Goal: Information Seeking & Learning: Find specific fact

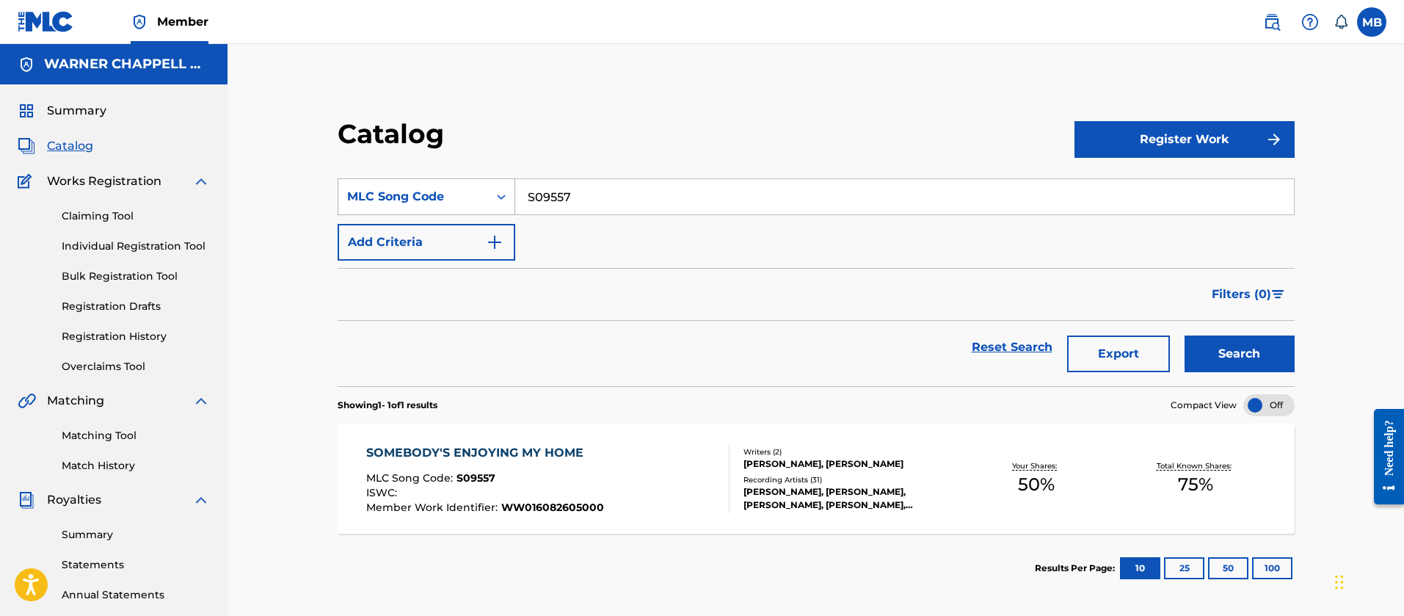
drag, startPoint x: 598, startPoint y: 187, endPoint x: 463, endPoint y: 184, distance: 135.0
click at [491, 189] on div "SearchWithCriteriaa07e87b1-b8aa-432a-b9a2-fcf8e47db416 MLC Song Code S09557" at bounding box center [816, 196] width 957 height 37
click at [1184, 335] on button "Search" at bounding box center [1239, 353] width 110 height 37
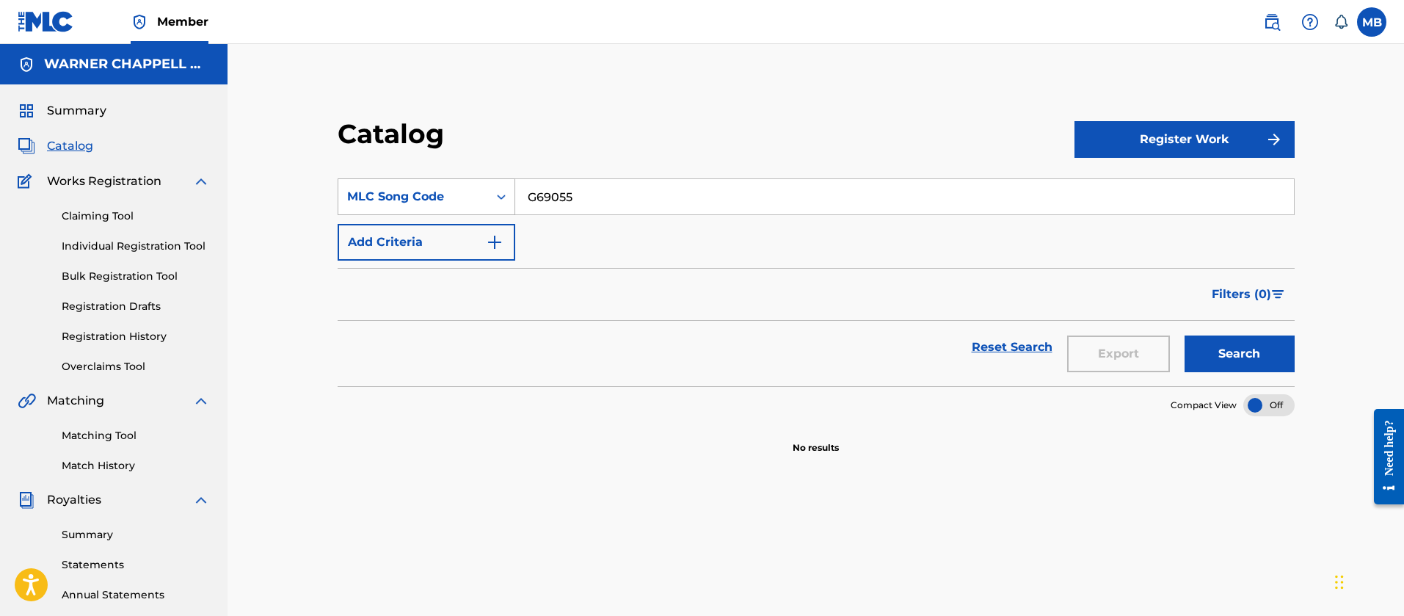
type input "G69055"
click at [1184, 335] on button "Search" at bounding box center [1239, 353] width 110 height 37
click at [1280, 15] on img at bounding box center [1272, 22] width 18 height 18
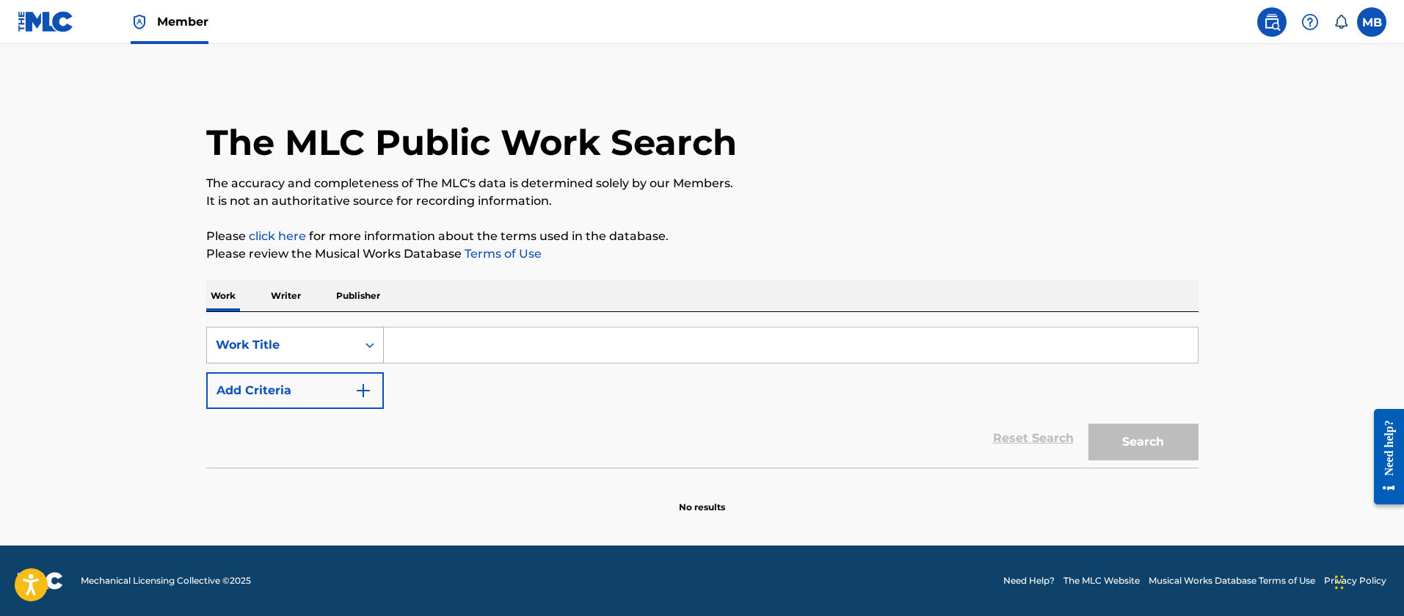
click at [226, 346] on div "Work Title" at bounding box center [282, 345] width 132 height 18
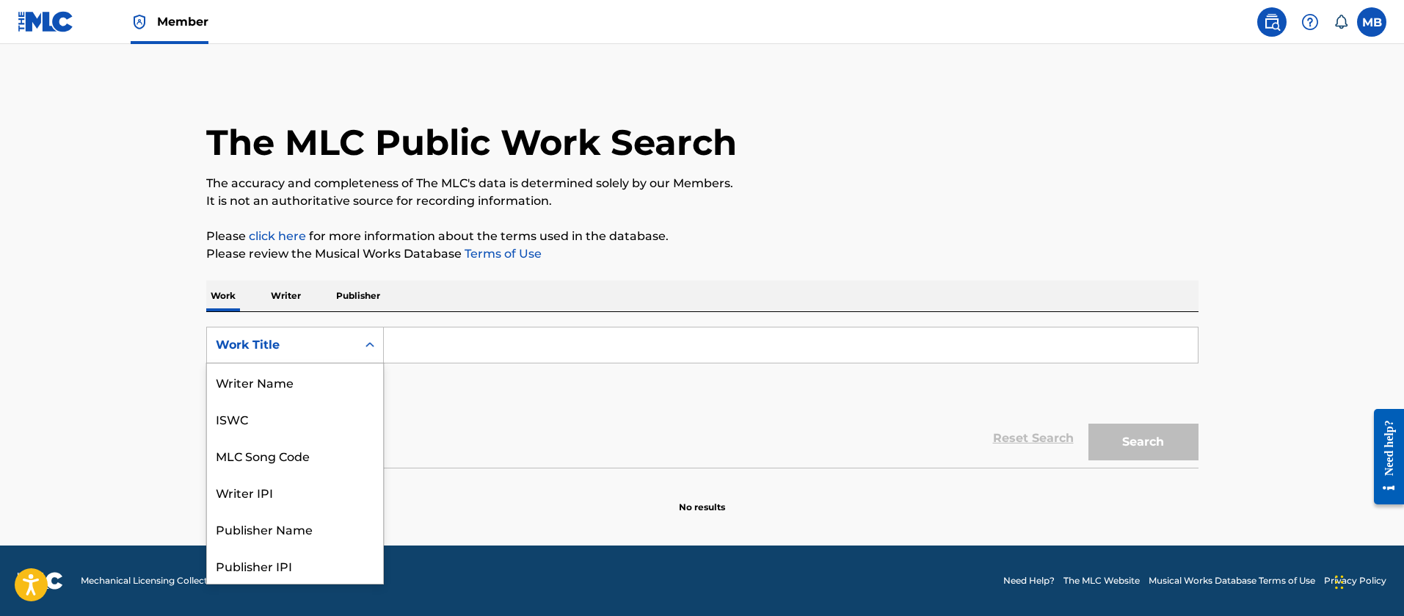
scroll to position [73, 0]
click at [258, 375] on div "MLC Song Code" at bounding box center [295, 381] width 176 height 37
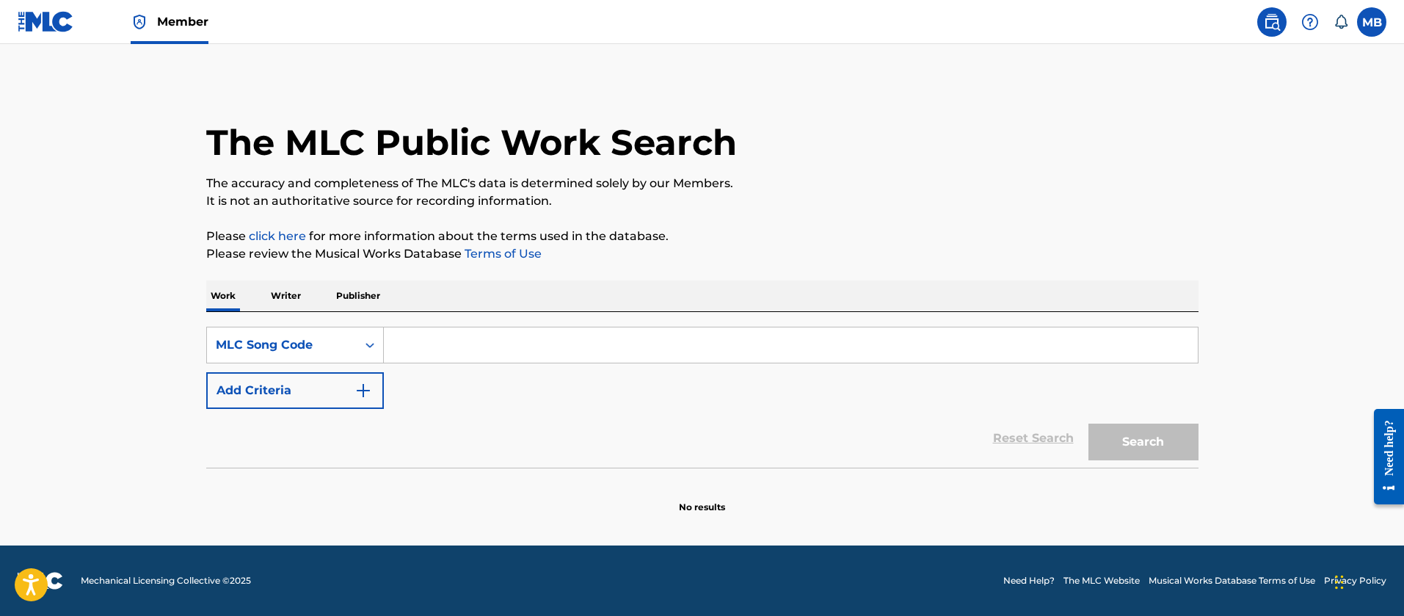
click at [437, 344] on input "Search Form" at bounding box center [791, 344] width 814 height 35
paste input "G69055"
type input "G69055"
click at [1088, 423] on button "Search" at bounding box center [1143, 441] width 110 height 37
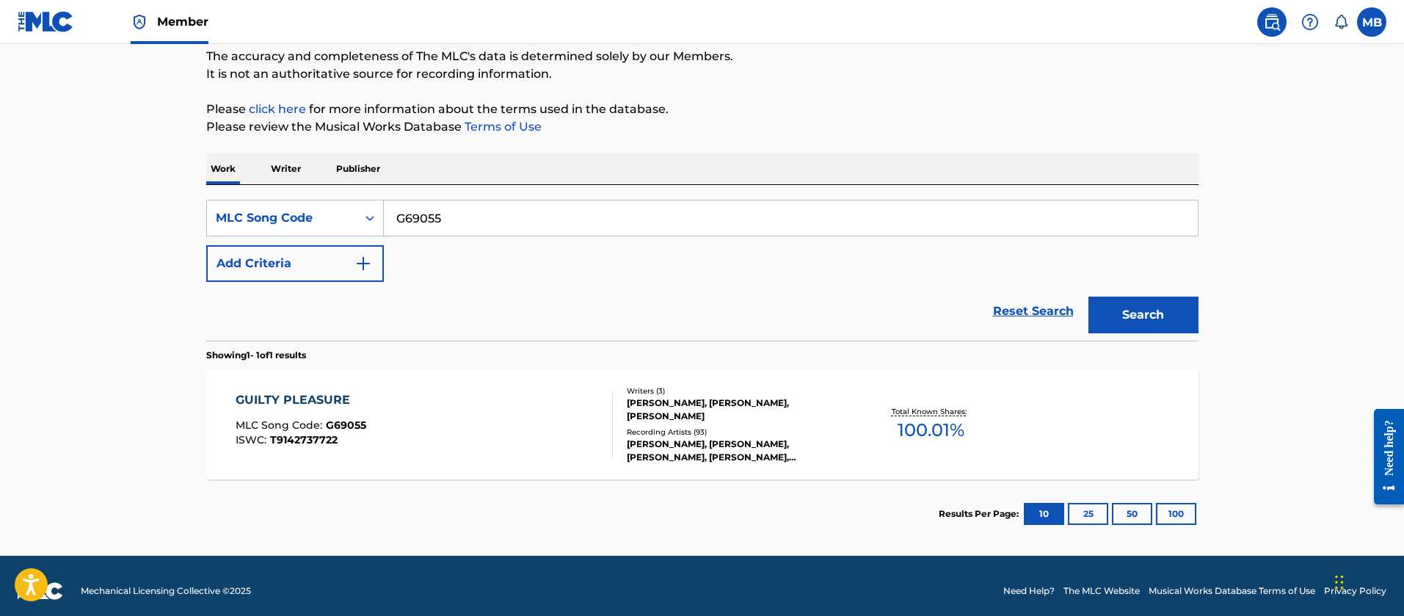
scroll to position [137, 0]
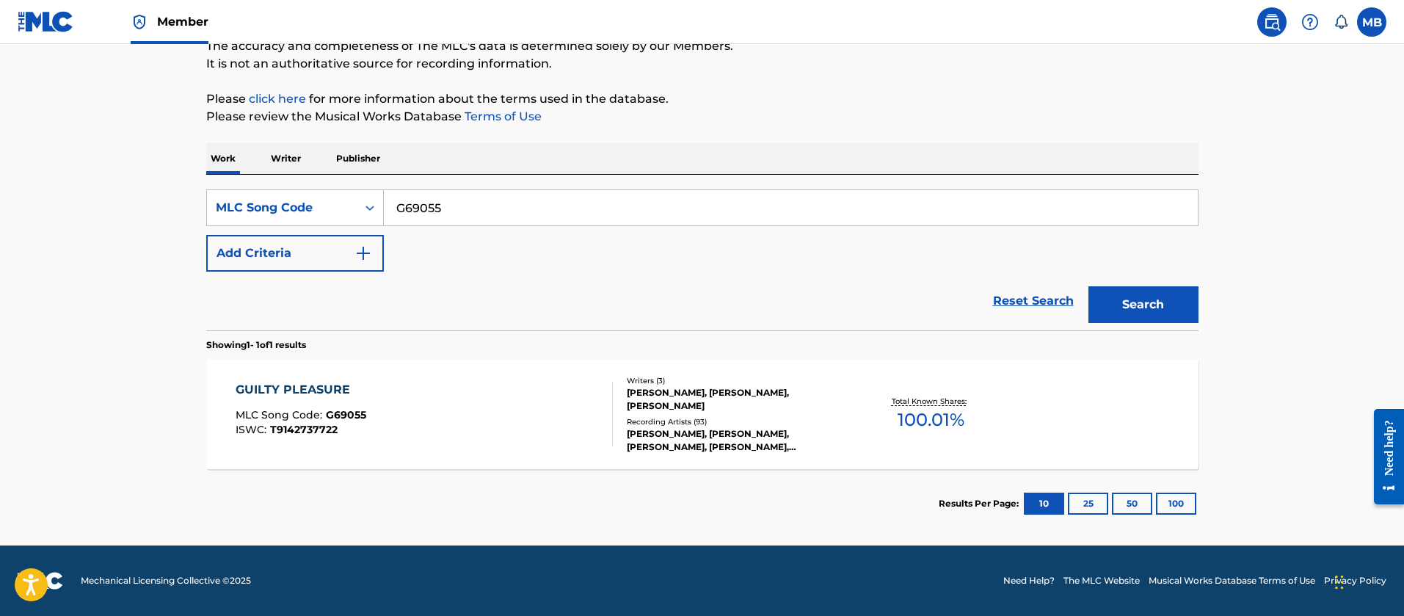
click at [503, 405] on div "GUILTY PLEASURE MLC Song Code : G69055 ISWC : T9142737722" at bounding box center [424, 414] width 377 height 66
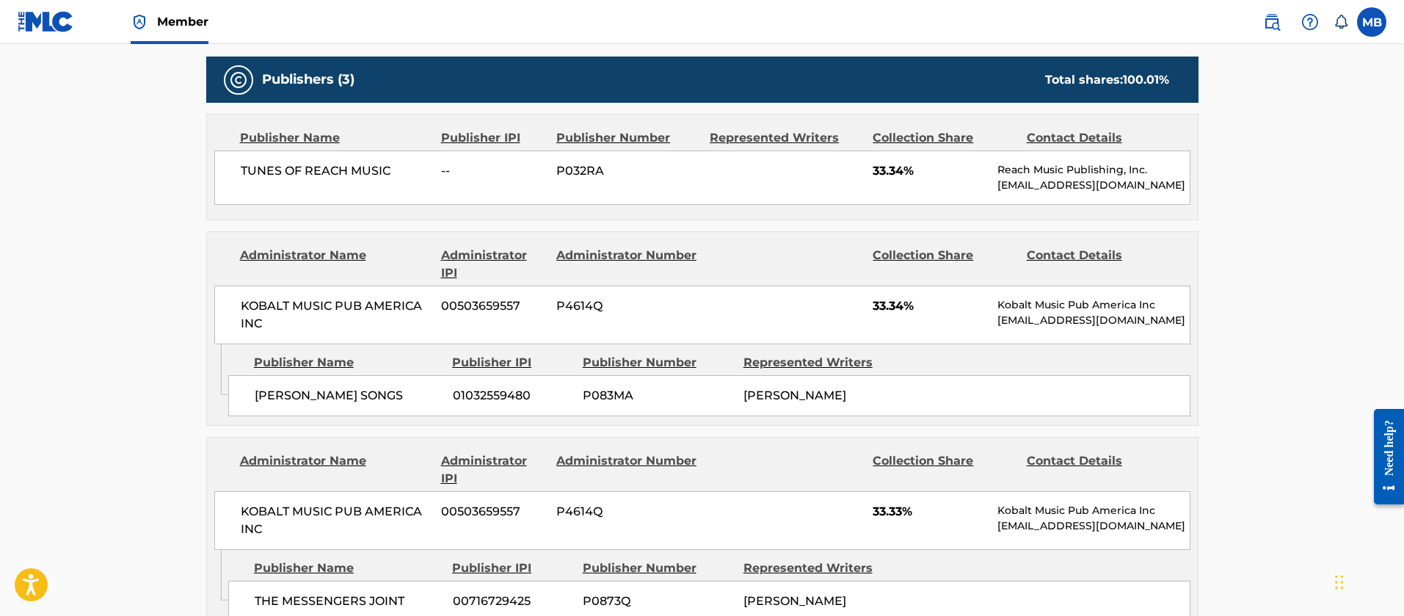
scroll to position [770, 0]
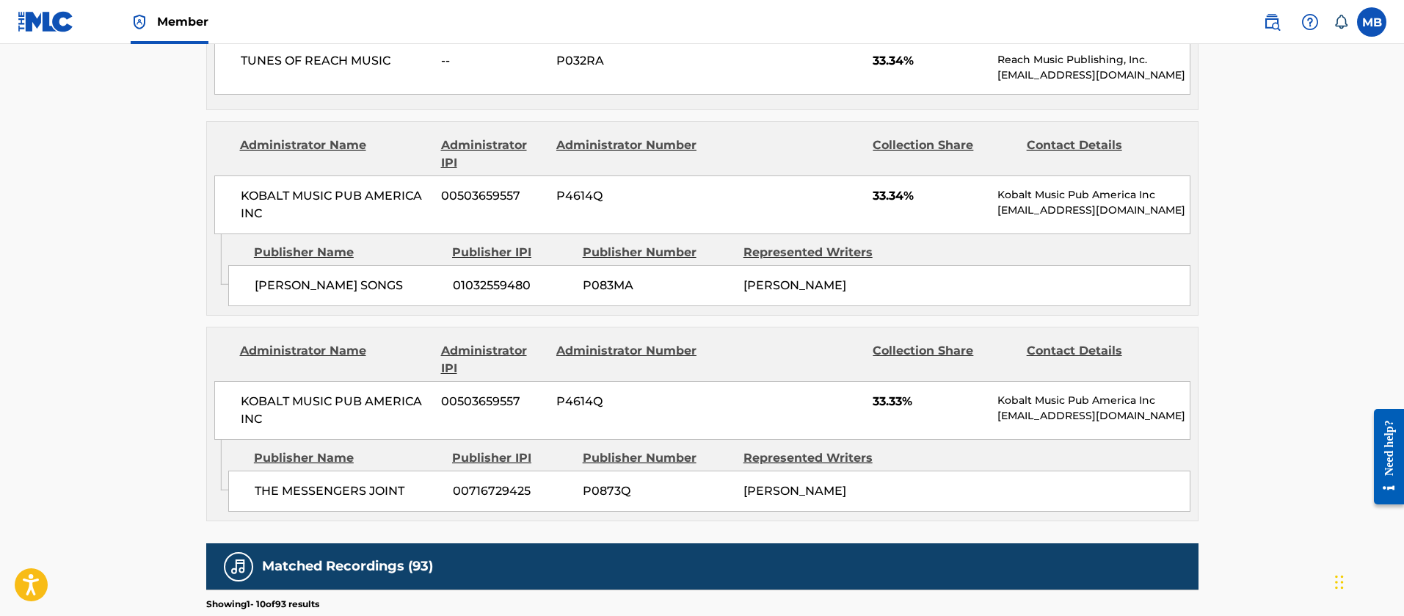
click at [361, 485] on span "THE MESSENGERS JOINT" at bounding box center [348, 491] width 187 height 18
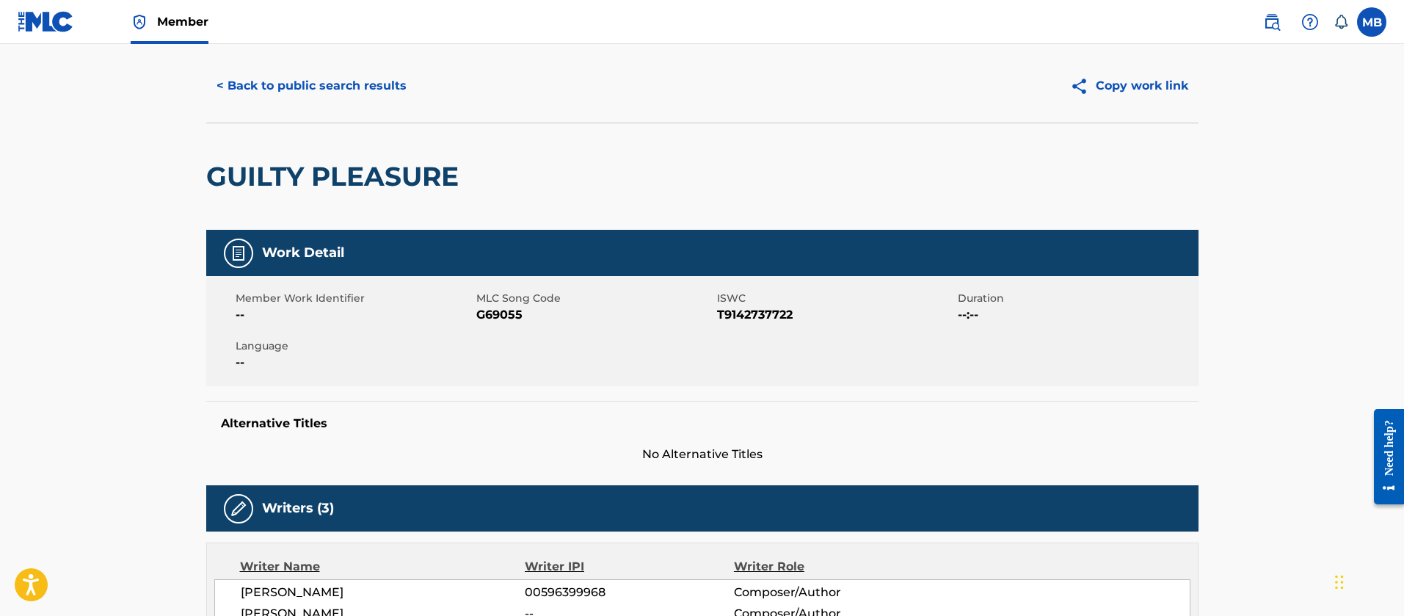
scroll to position [0, 0]
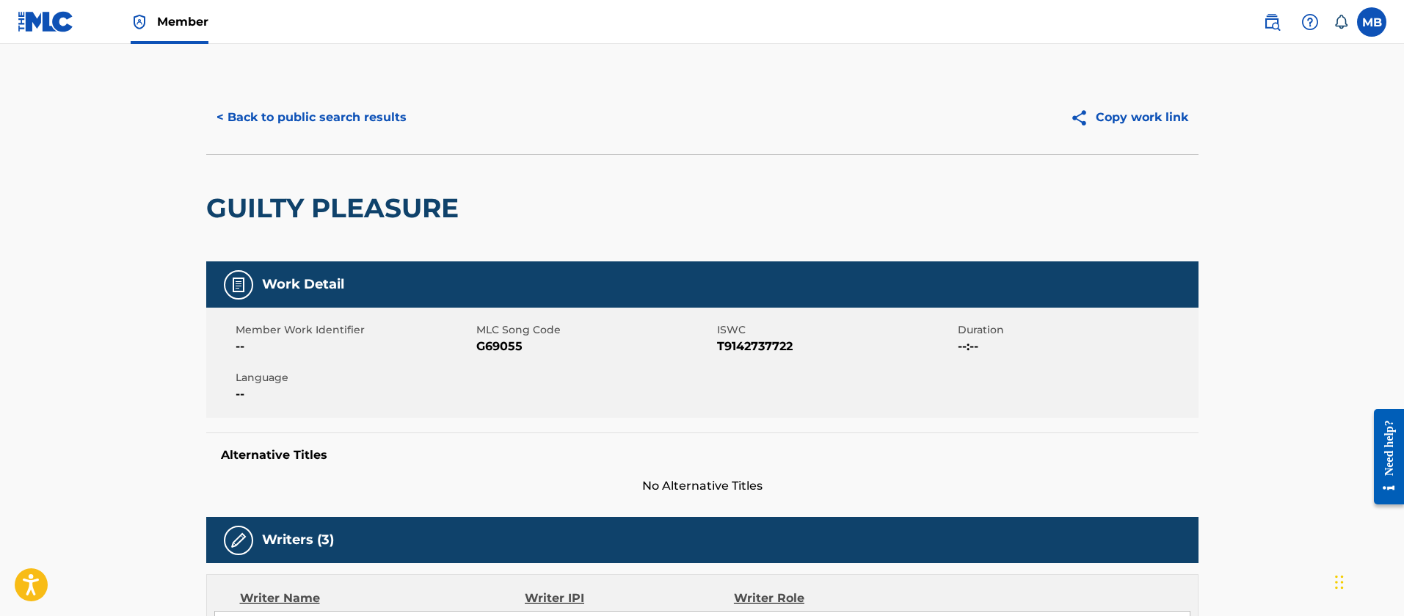
click at [316, 139] on div "< Back to public search results Copy work link" at bounding box center [702, 117] width 992 height 73
click at [373, 121] on button "< Back to public search results" at bounding box center [311, 117] width 211 height 37
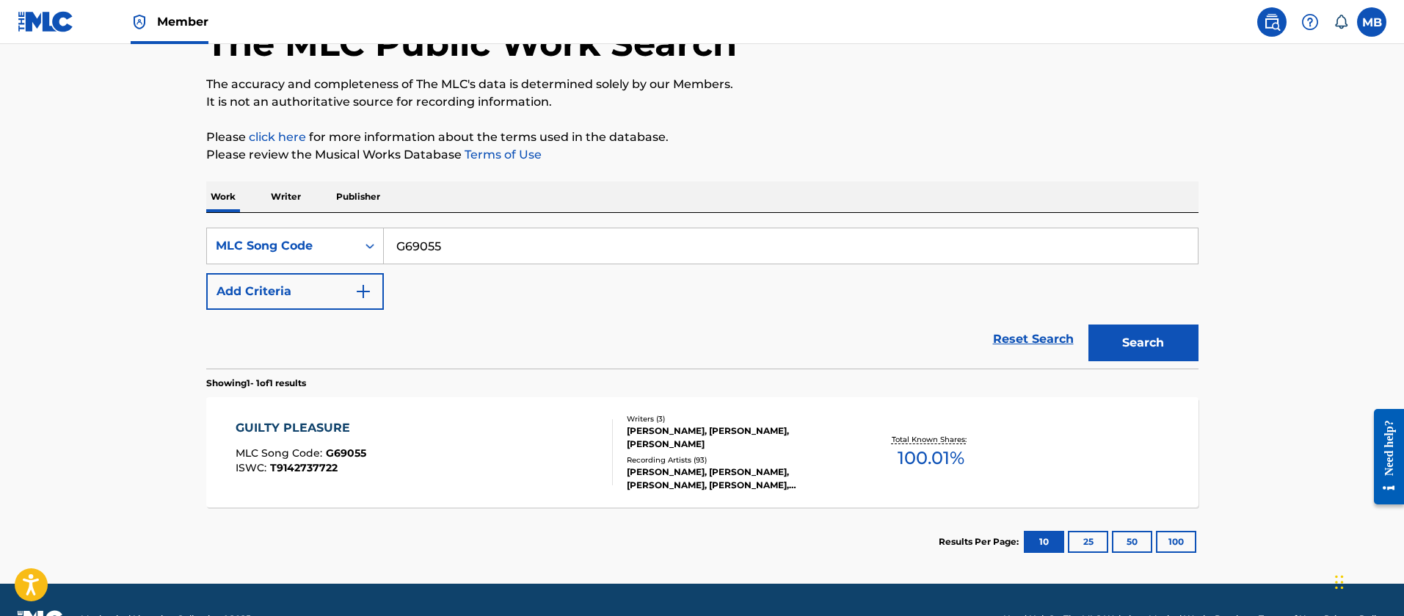
drag, startPoint x: 475, startPoint y: 245, endPoint x: 76, endPoint y: 195, distance: 401.5
click at [98, 212] on main "The MLC Public Work Search The accuracy and completeness of The MLC's data is d…" at bounding box center [702, 264] width 1404 height 638
paste input "SV8XWY"
type input "SV8XWY"
click at [1088, 324] on button "Search" at bounding box center [1143, 342] width 110 height 37
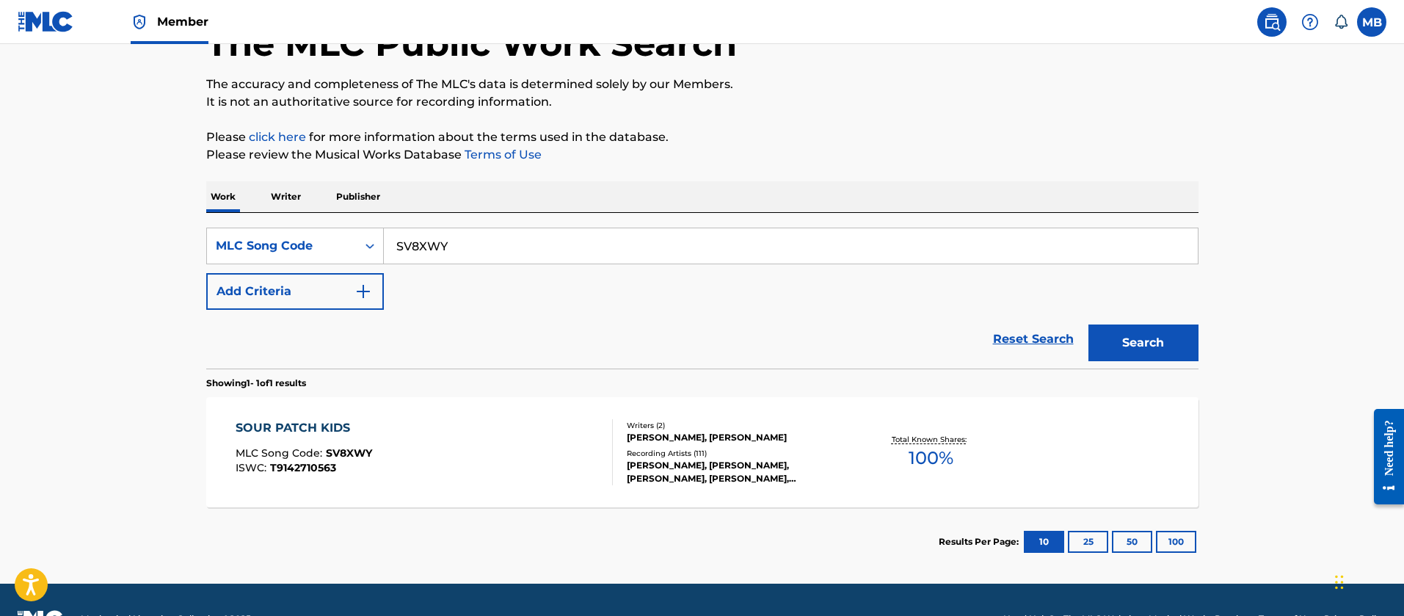
click at [452, 407] on div "SOUR PATCH KIDS MLC Song Code : SV8XWY ISWC : T9142710563 Writers ( 2 ) [PERSON…" at bounding box center [702, 452] width 992 height 110
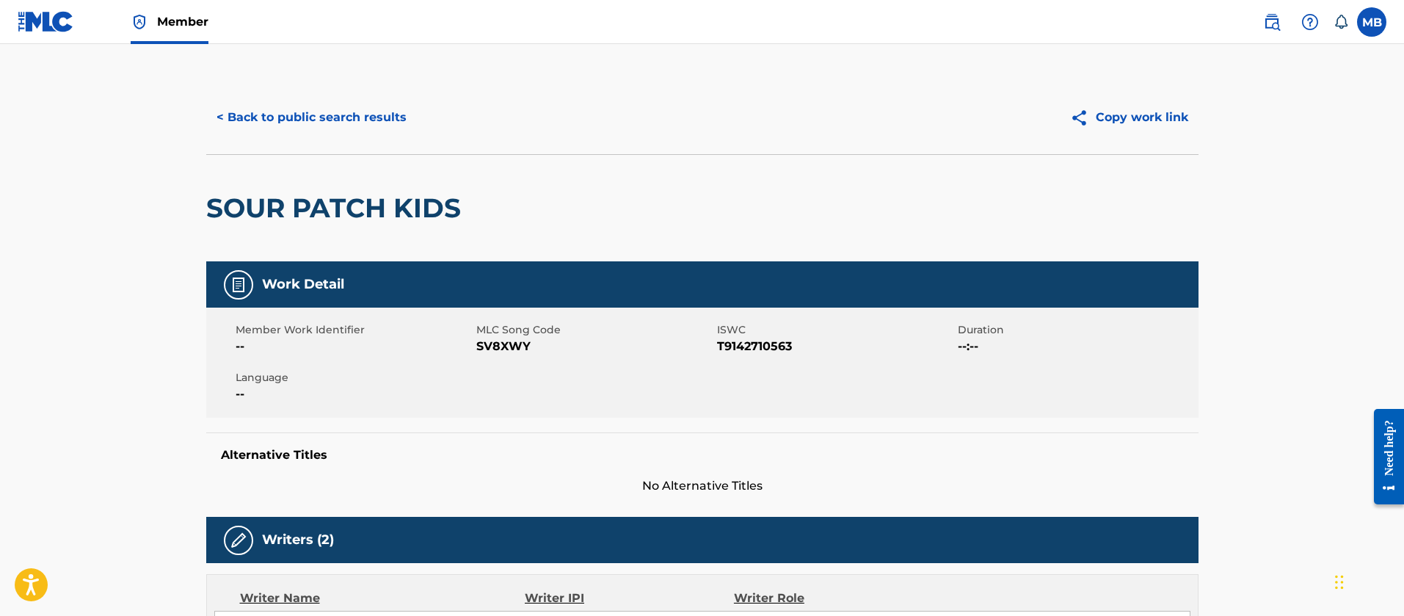
click at [354, 123] on button "< Back to public search results" at bounding box center [311, 117] width 211 height 37
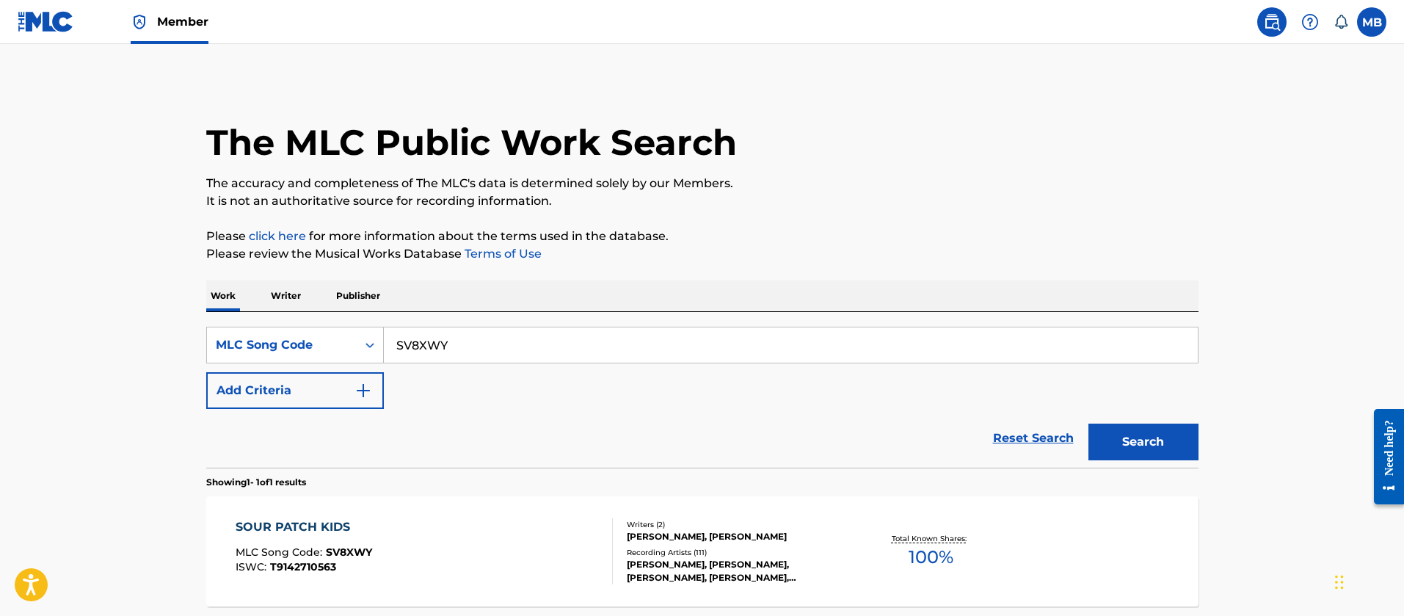
scroll to position [99, 0]
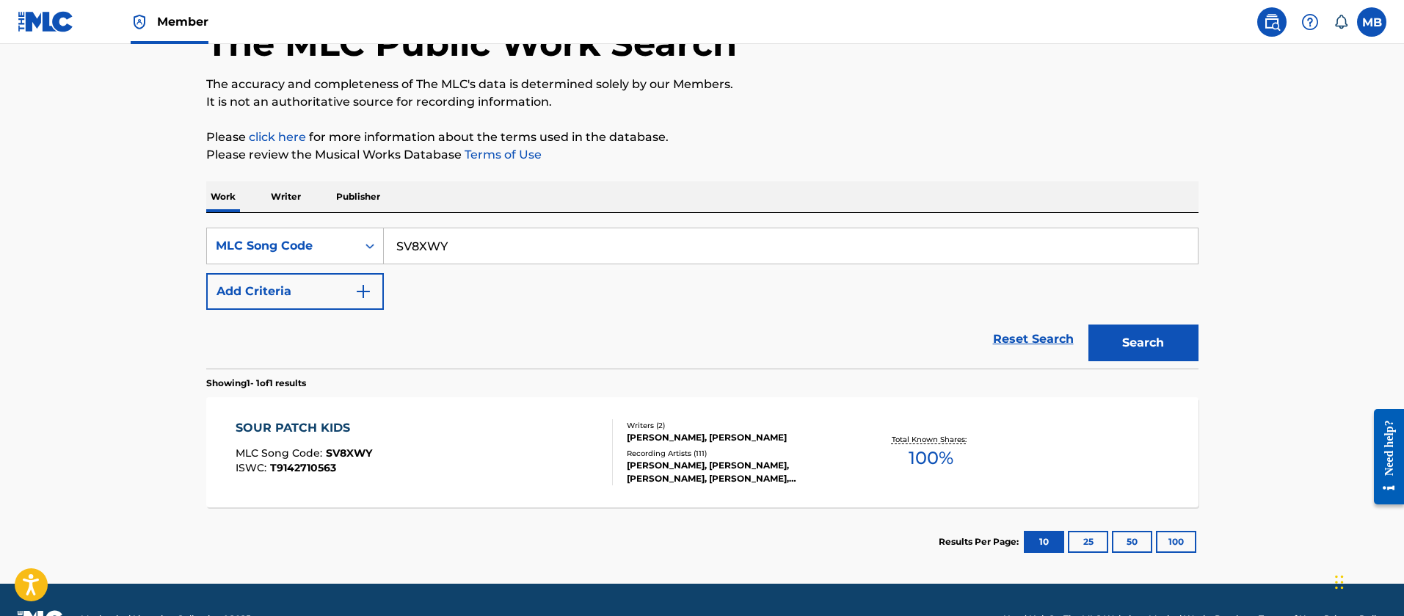
drag, startPoint x: 459, startPoint y: 247, endPoint x: 198, endPoint y: 252, distance: 261.3
click at [208, 253] on div "SearchWithCriteriaa565b3c6-b686-47d6-b3bf-d0035116aa1b MLC Song Code SV8XWY" at bounding box center [702, 245] width 992 height 37
paste input "PF5HQU"
type input "PF5HQU"
click at [1088, 324] on button "Search" at bounding box center [1143, 342] width 110 height 37
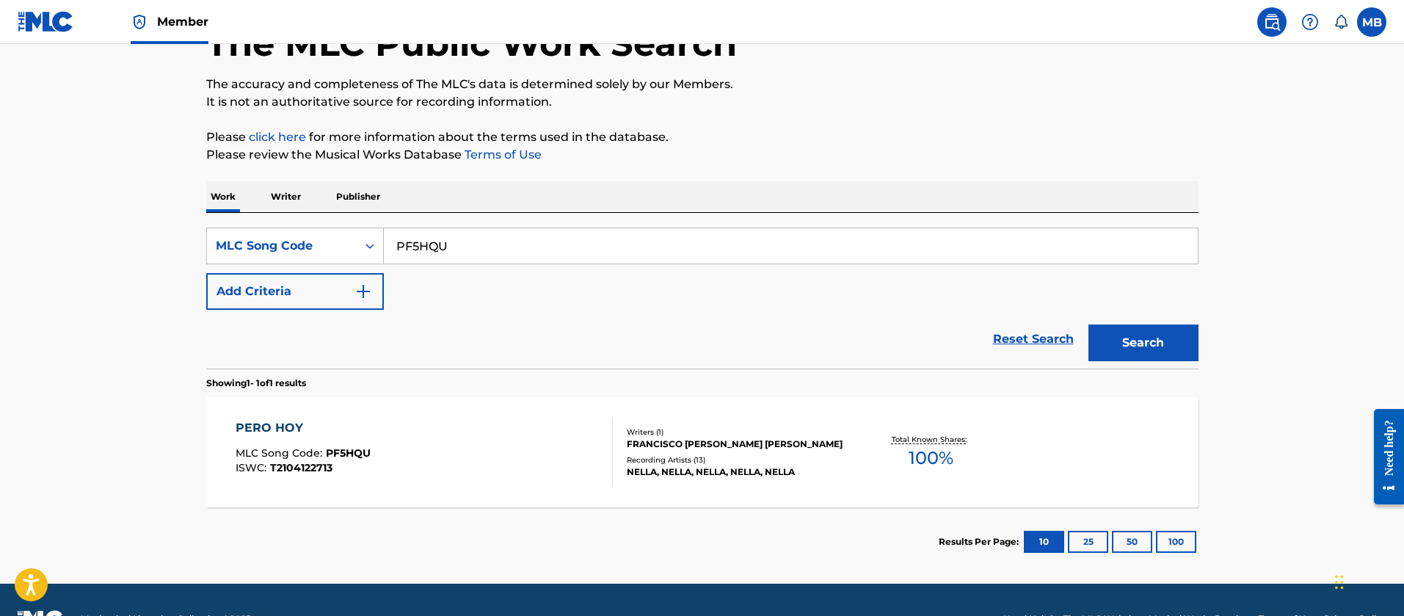
click at [550, 426] on div "PERO HOY MLC Song Code : PF5HQU ISWC : T2104122713" at bounding box center [424, 452] width 377 height 66
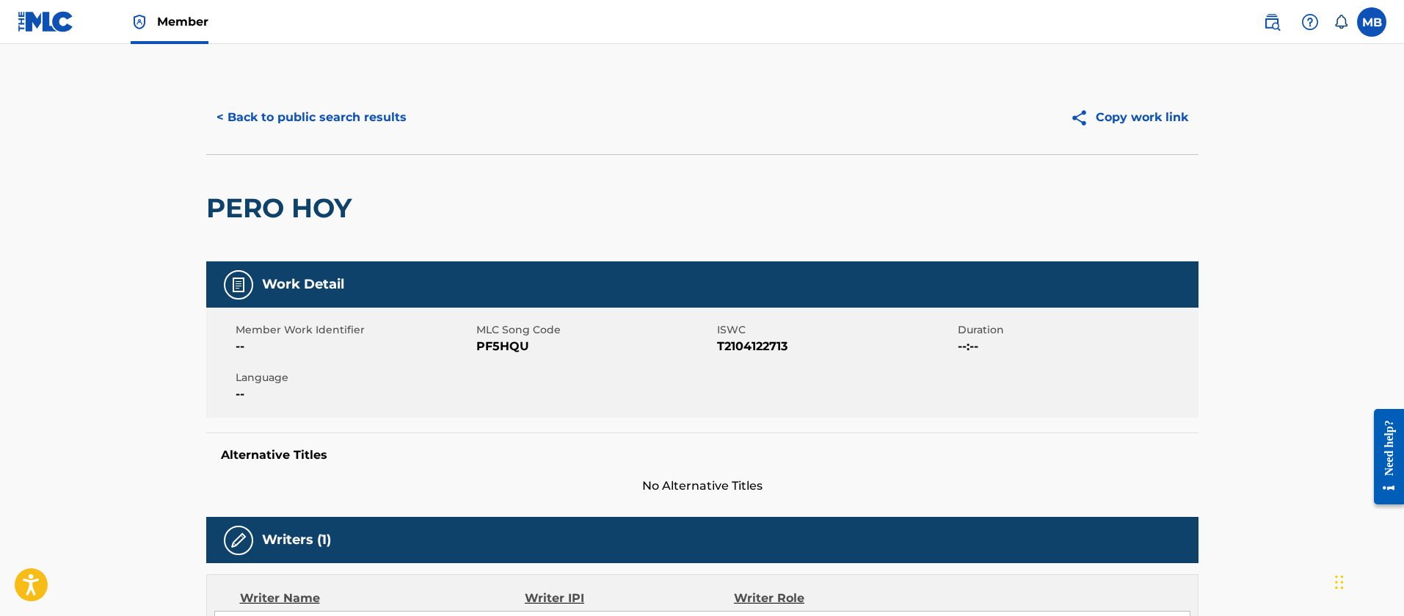
click at [358, 129] on button "< Back to public search results" at bounding box center [311, 117] width 211 height 37
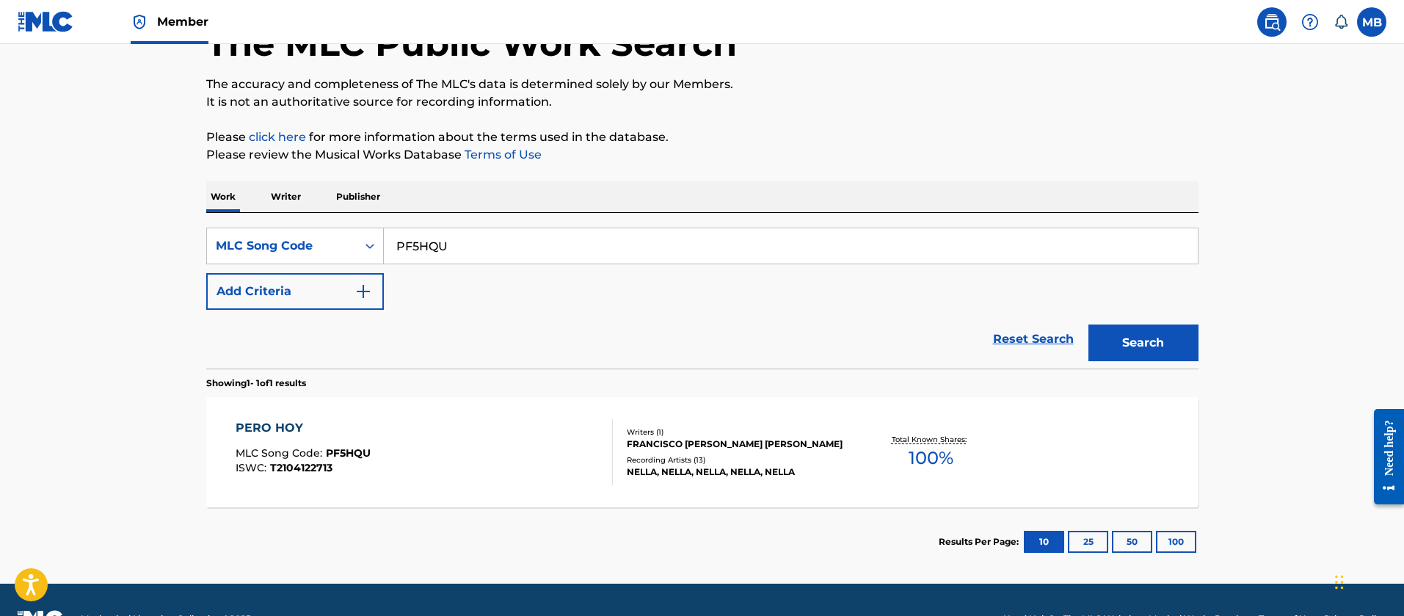
drag, startPoint x: 462, startPoint y: 227, endPoint x: 268, endPoint y: 223, distance: 193.7
click at [285, 225] on div "SearchWithCriteriaa565b3c6-b686-47d6-b3bf-d0035116aa1b MLC Song Code PF5HQU Add…" at bounding box center [702, 291] width 992 height 156
click at [415, 226] on div "SearchWithCriteriaa565b3c6-b686-47d6-b3bf-d0035116aa1b MLC Song Code PF5HQU Add…" at bounding box center [702, 291] width 992 height 156
click at [419, 238] on input "PF5HQU" at bounding box center [791, 245] width 814 height 35
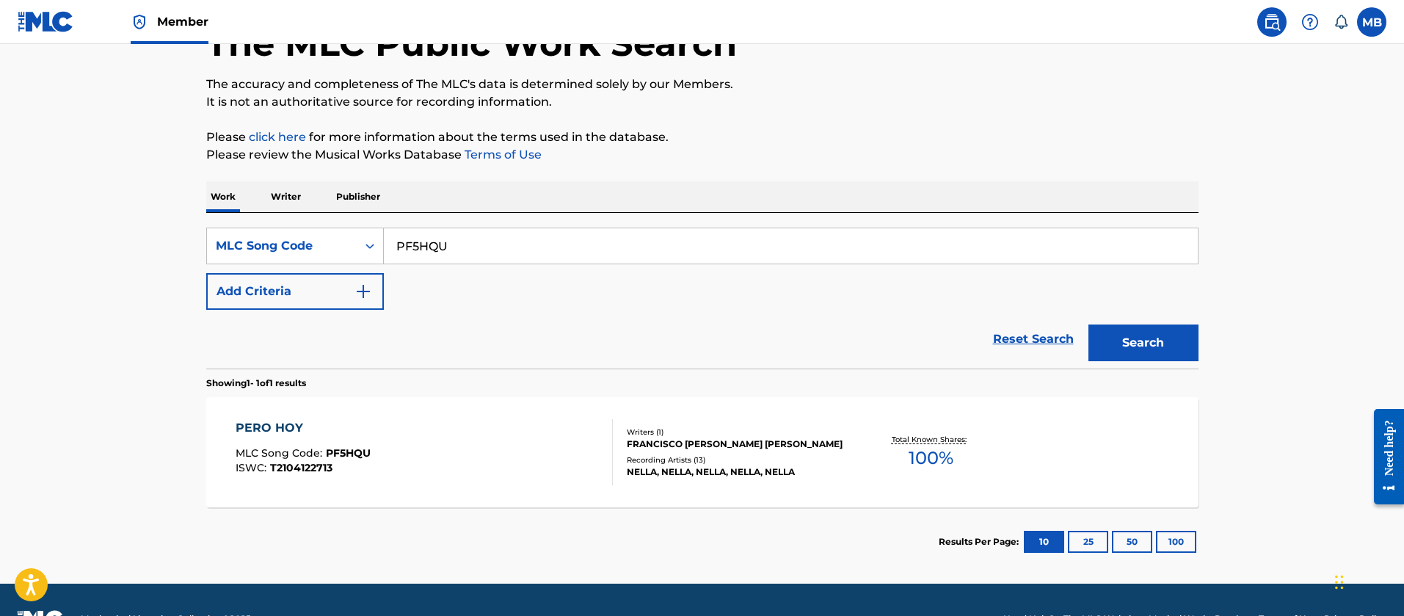
click at [419, 238] on input "PF5HQU" at bounding box center [791, 245] width 814 height 35
paste input "RB56EK"
type input "RB56EK"
click at [1088, 324] on button "Search" at bounding box center [1143, 342] width 110 height 37
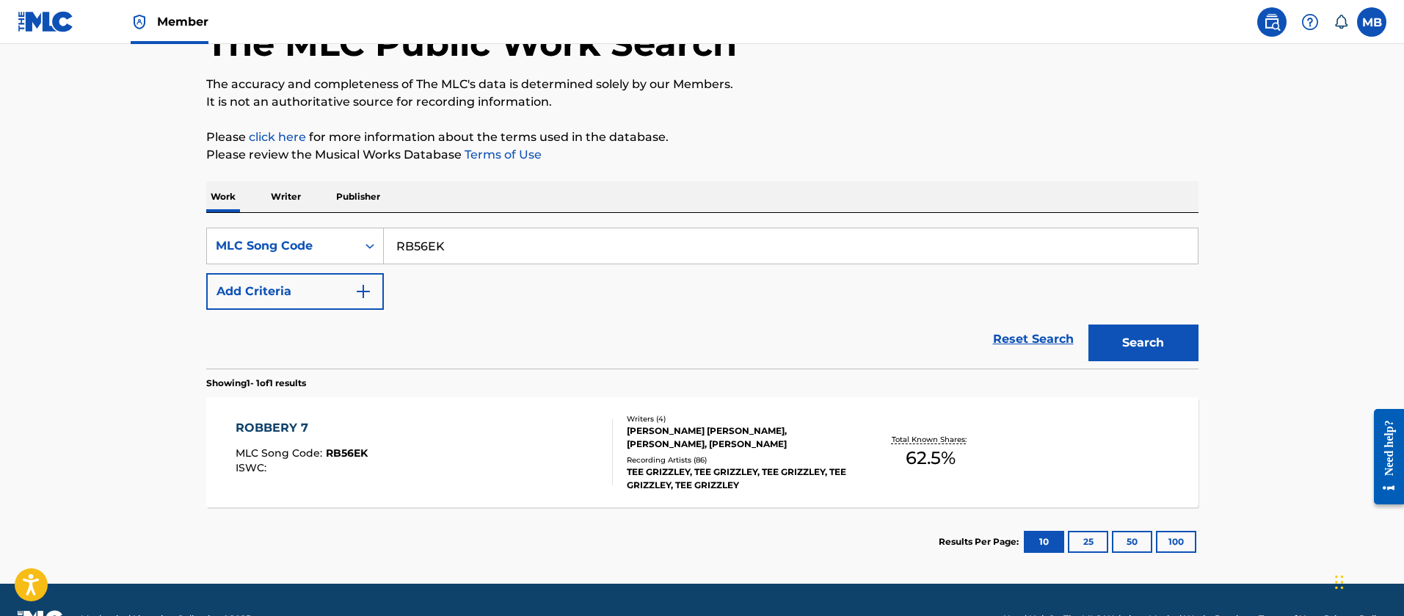
click at [553, 456] on div "ROBBERY 7 MLC Song Code : RB56EK ISWC :" at bounding box center [424, 452] width 377 height 66
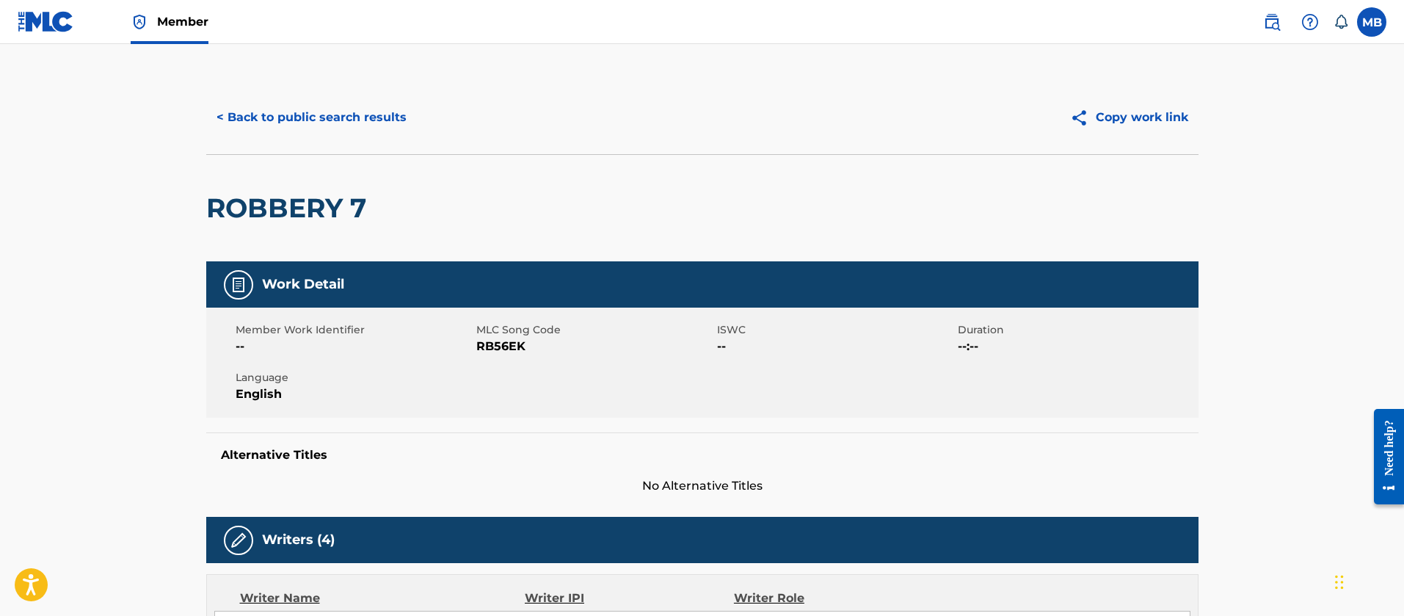
click at [335, 131] on button "< Back to public search results" at bounding box center [311, 117] width 211 height 37
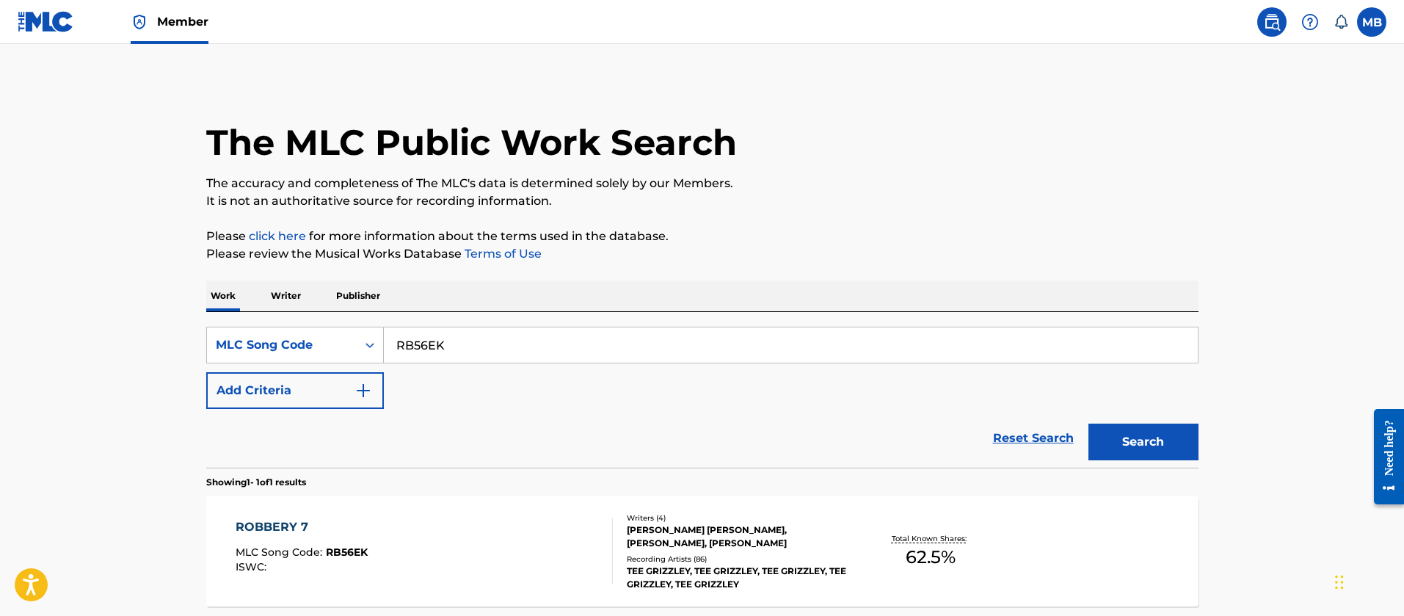
scroll to position [99, 0]
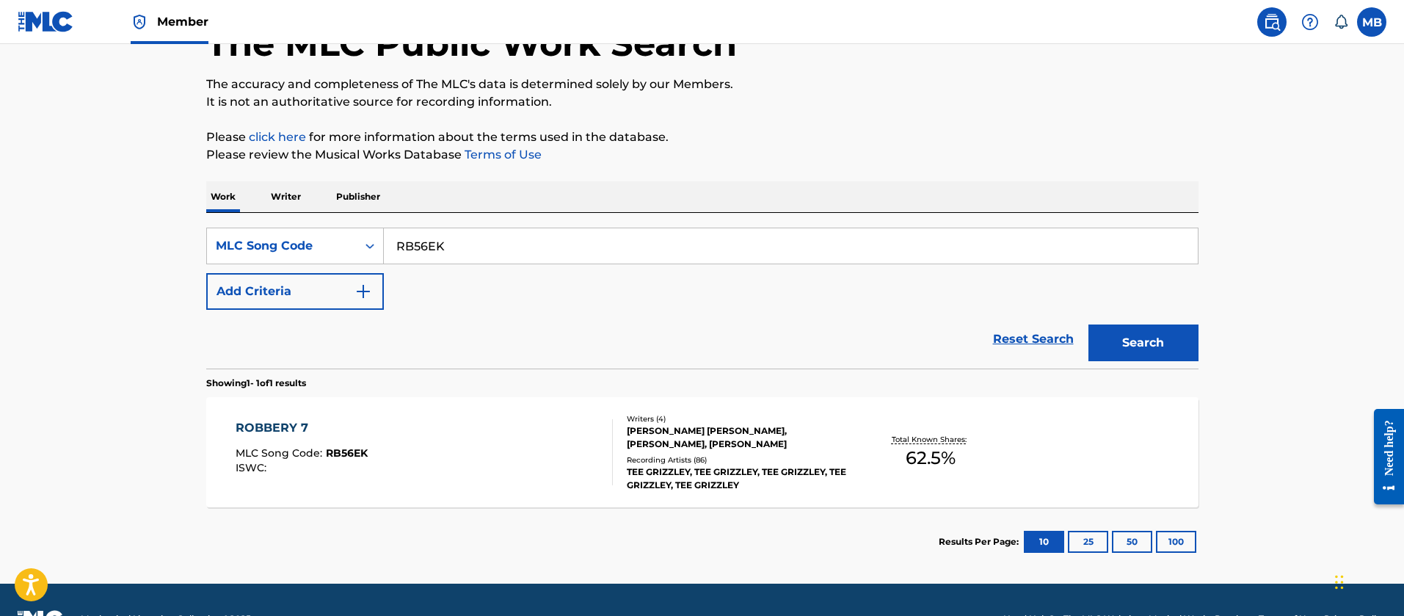
drag, startPoint x: 475, startPoint y: 242, endPoint x: 188, endPoint y: 225, distance: 287.4
click at [203, 228] on div "The MLC Public Work Search The accuracy and completeness of The MLC's data is d…" at bounding box center [702, 279] width 1027 height 594
paste input "O2159"
type input "RO2159"
click at [1088, 324] on button "Search" at bounding box center [1143, 342] width 110 height 37
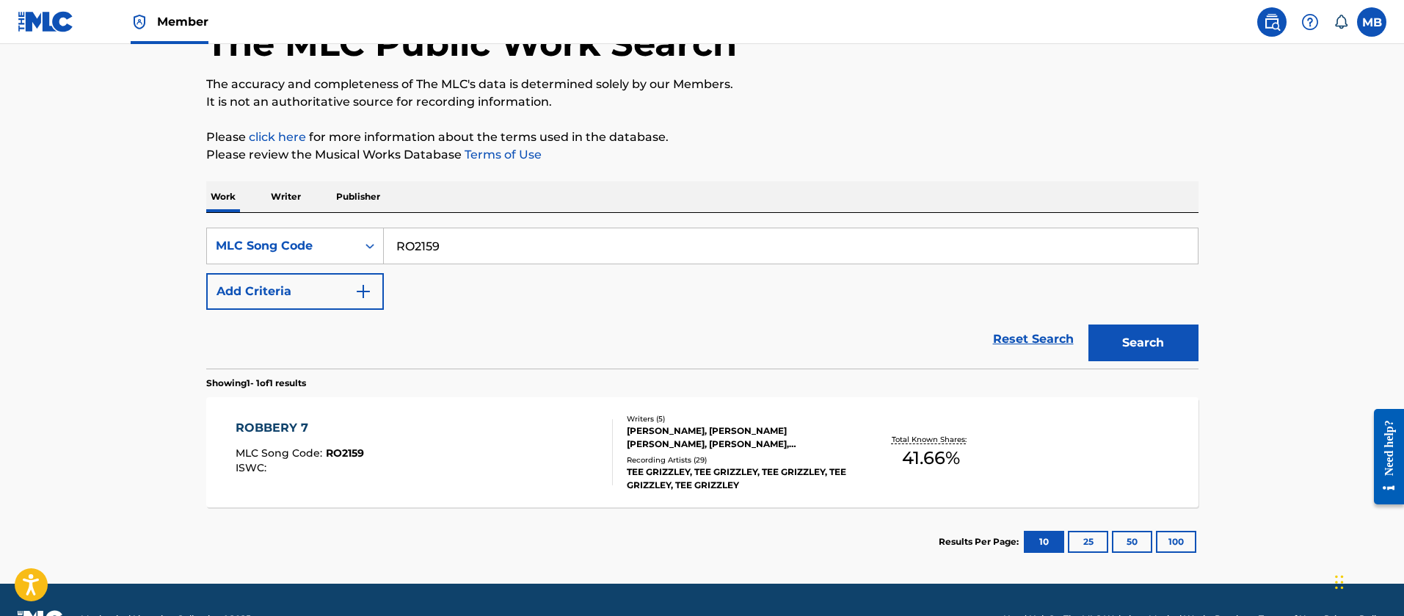
click at [462, 456] on div "ROBBERY 7 MLC Song Code : RO2159 ISWC :" at bounding box center [424, 452] width 377 height 66
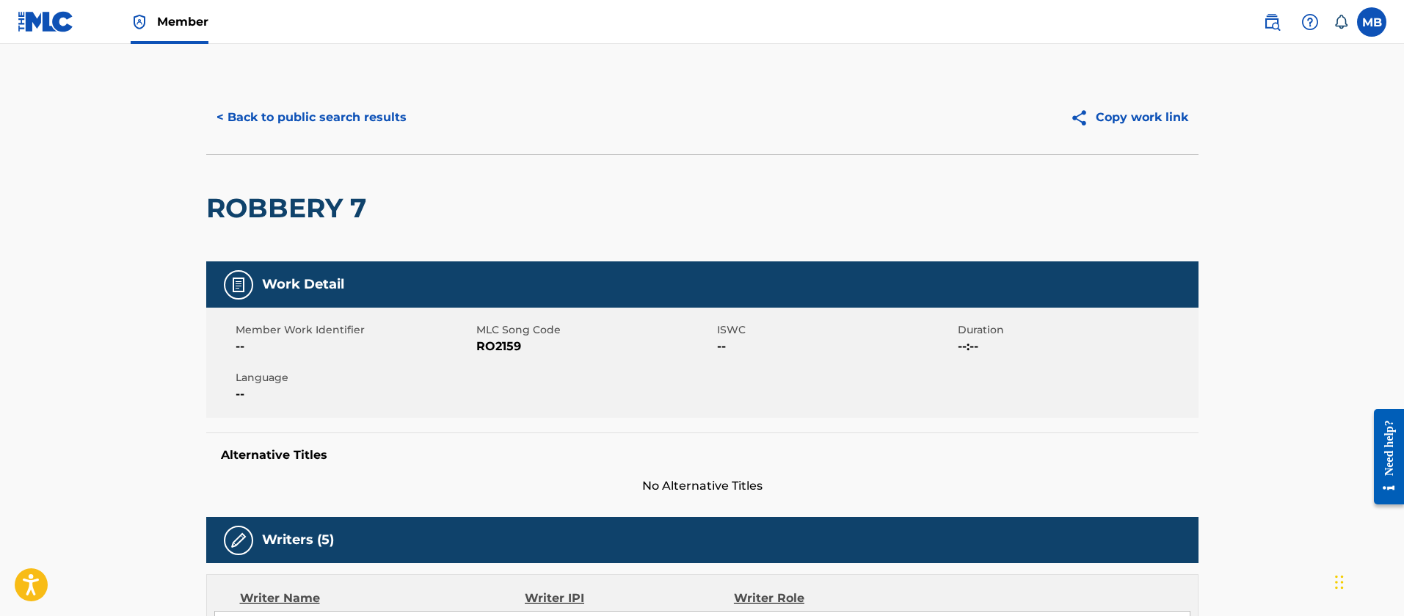
click at [293, 127] on button "< Back to public search results" at bounding box center [311, 117] width 211 height 37
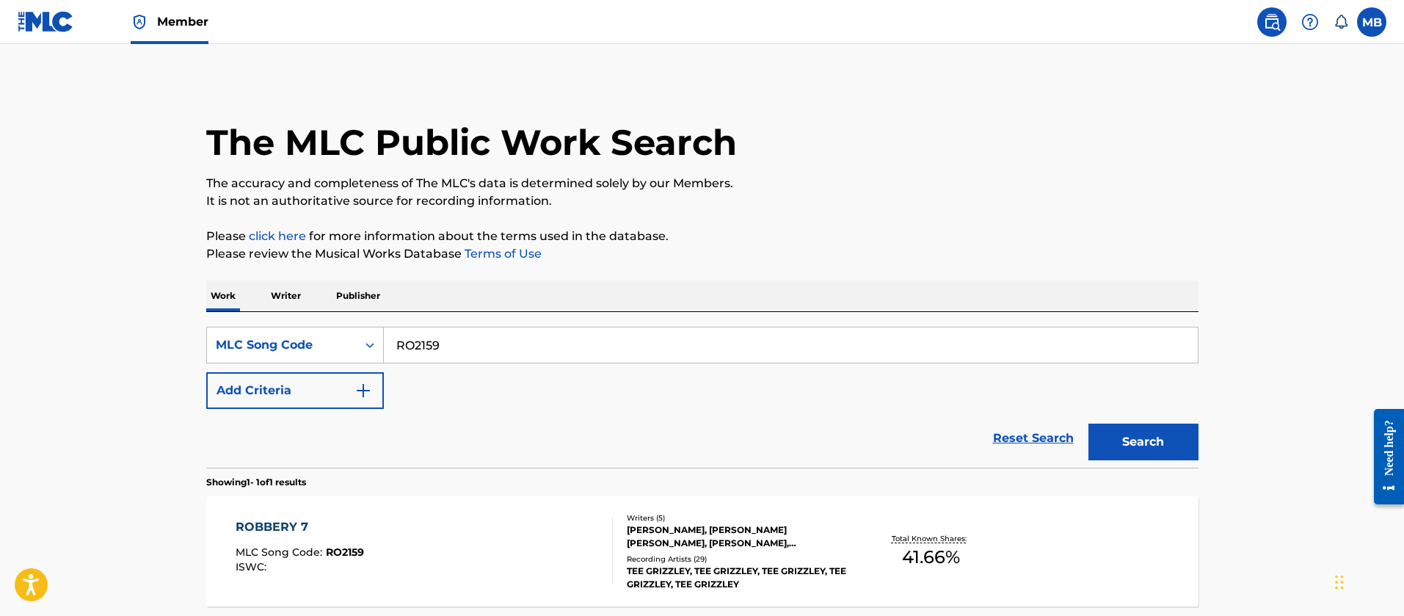
scroll to position [99, 0]
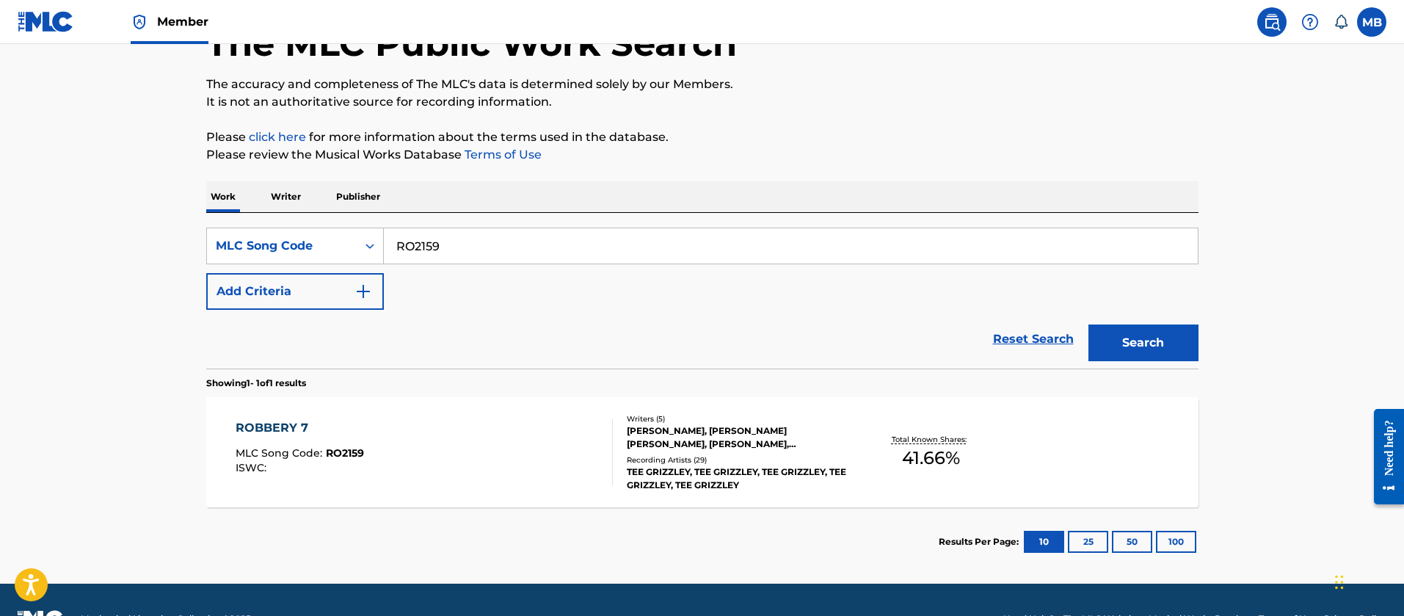
drag, startPoint x: 492, startPoint y: 255, endPoint x: 192, endPoint y: 242, distance: 300.4
click at [209, 244] on div "SearchWithCriteriaa565b3c6-b686-47d6-b3bf-d0035116aa1b MLC Song Code RO2159" at bounding box center [702, 245] width 992 height 37
paste input "B56EK"
type input "RB56EK"
click at [1088, 324] on button "Search" at bounding box center [1143, 342] width 110 height 37
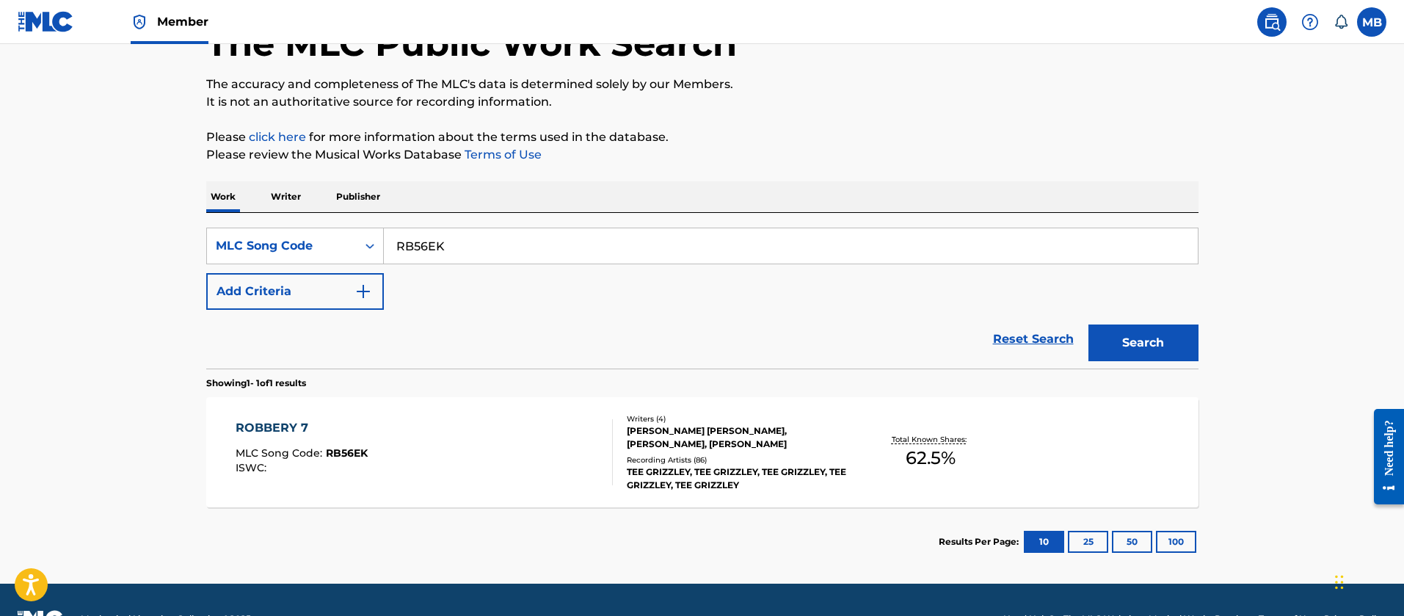
click at [489, 453] on div "ROBBERY 7 MLC Song Code : RB56EK ISWC :" at bounding box center [424, 452] width 377 height 66
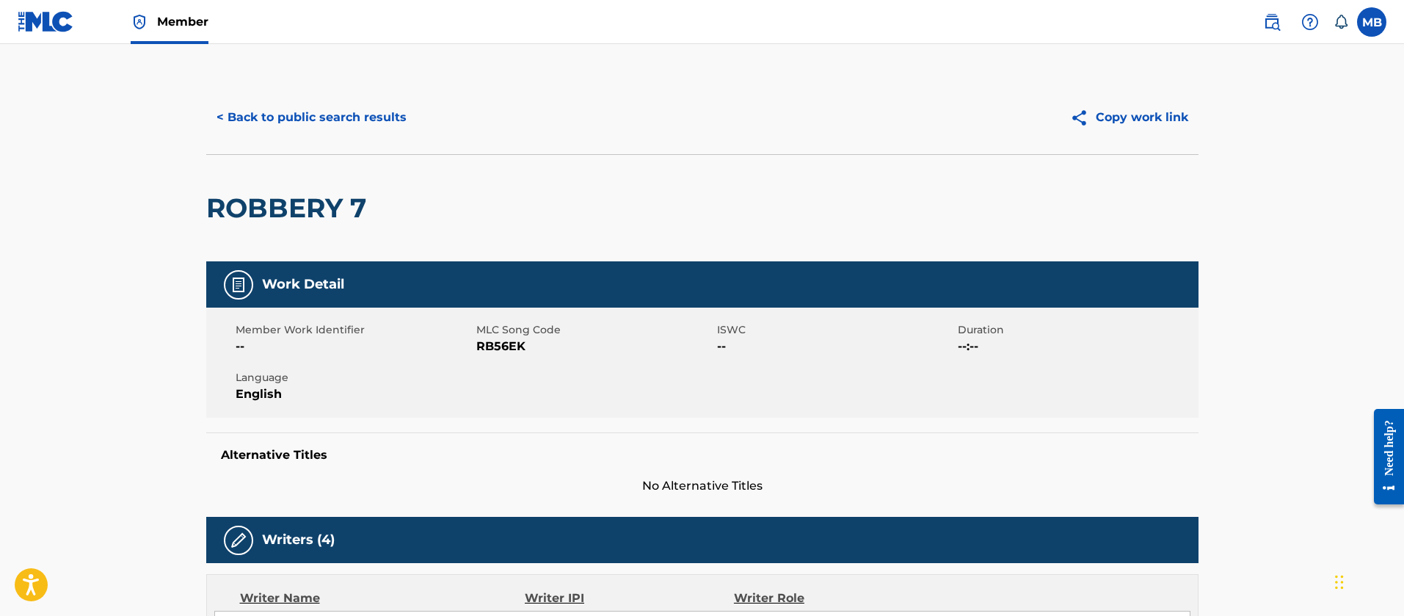
click at [320, 114] on button "< Back to public search results" at bounding box center [311, 117] width 211 height 37
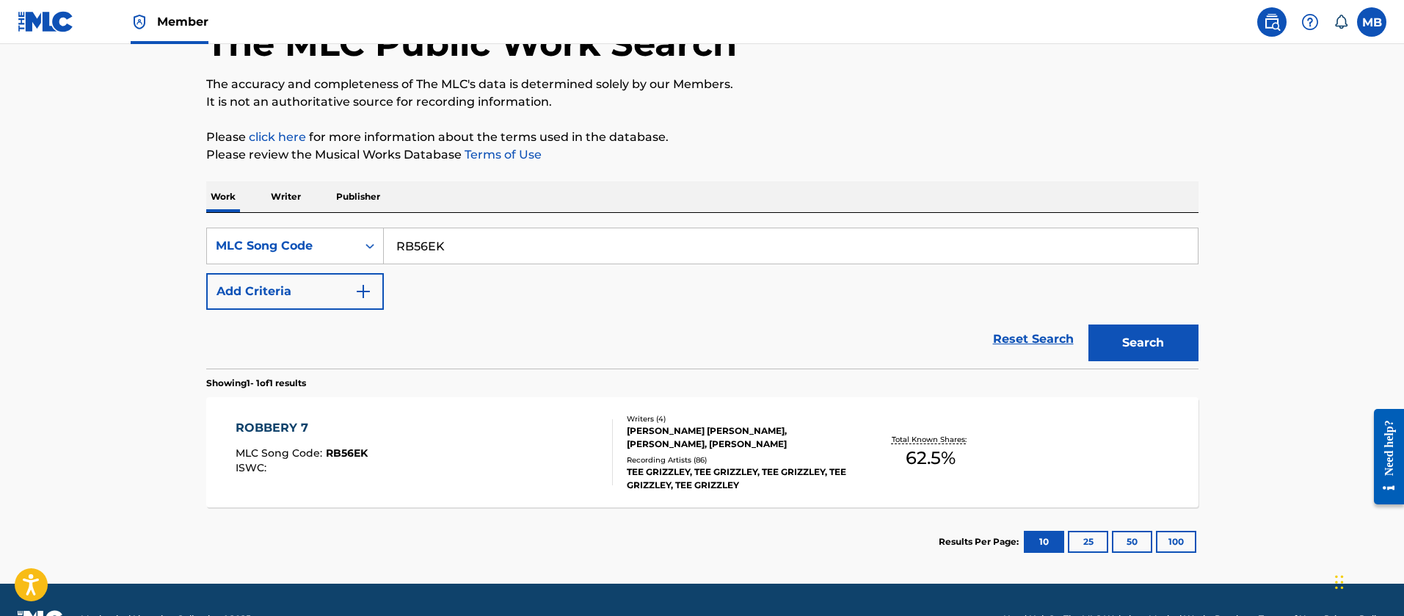
drag, startPoint x: 495, startPoint y: 234, endPoint x: 76, endPoint y: 169, distance: 424.0
click at [288, 218] on div "SearchWithCriteriaa565b3c6-b686-47d6-b3bf-d0035116aa1b MLC Song Code RB56EK Add…" at bounding box center [702, 291] width 992 height 156
paste input "LA6367"
type input "LA6367"
click at [1088, 324] on button "Search" at bounding box center [1143, 342] width 110 height 37
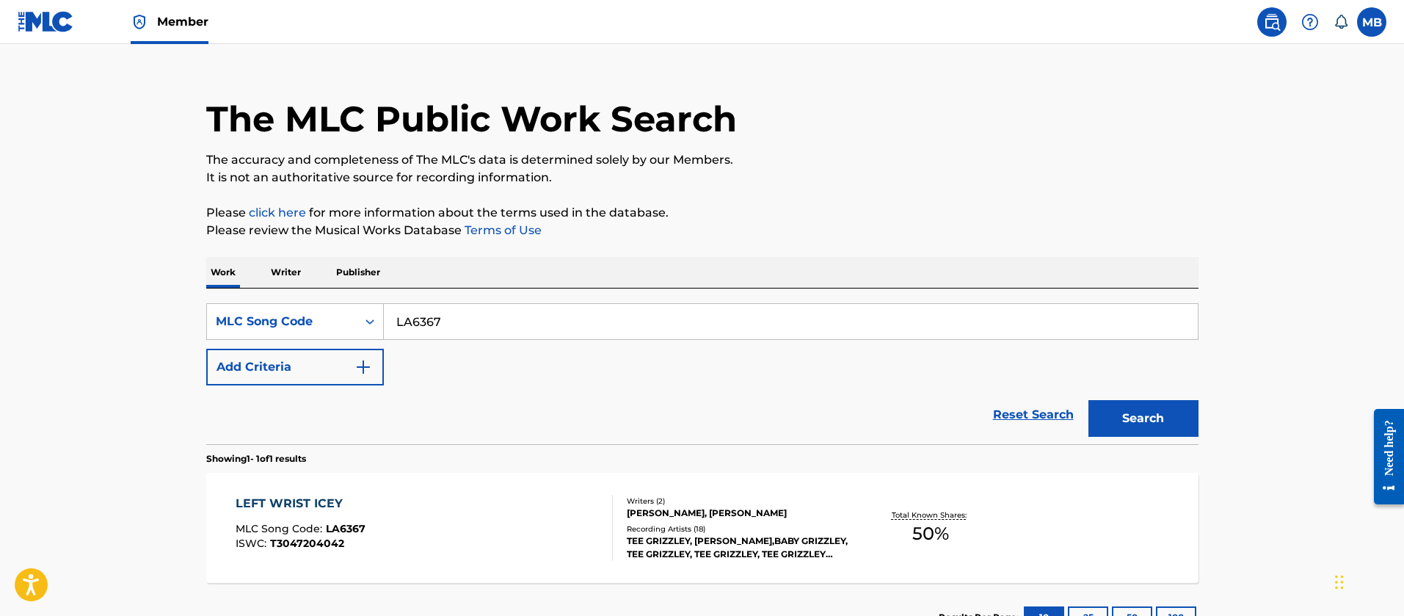
scroll to position [99, 0]
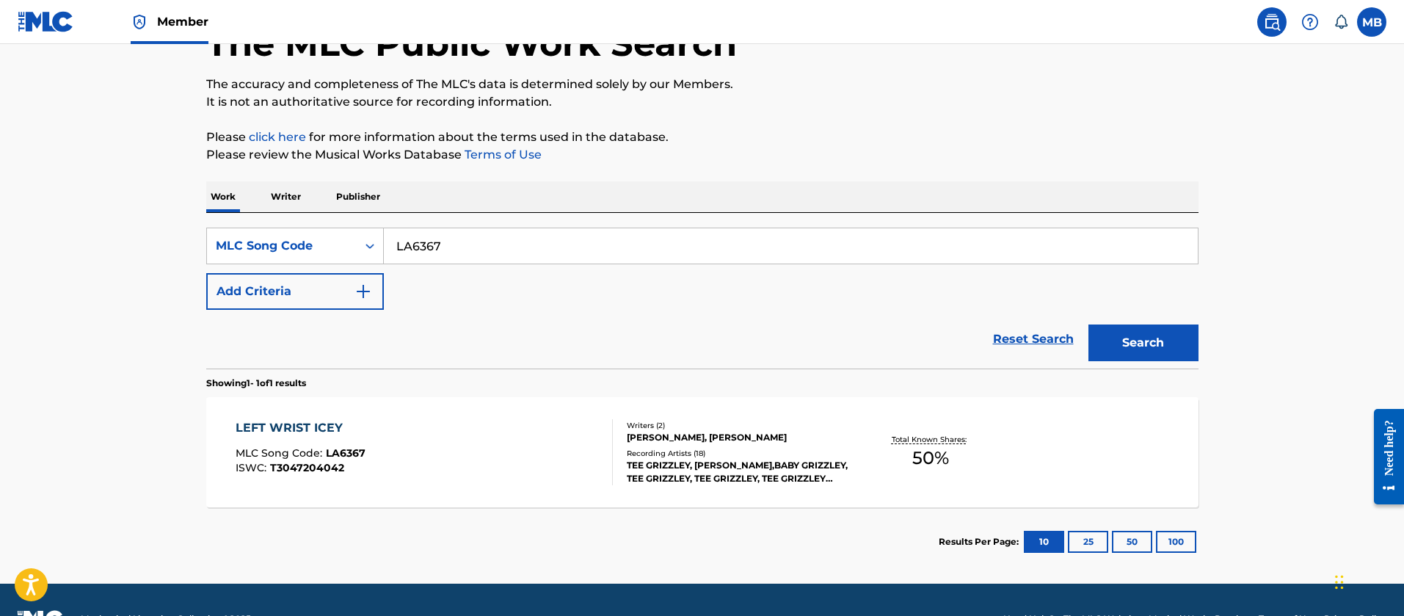
click at [486, 476] on div "LEFT WRIST ICEY MLC Song Code : LA6367 ISWC : T3047204042" at bounding box center [424, 452] width 377 height 66
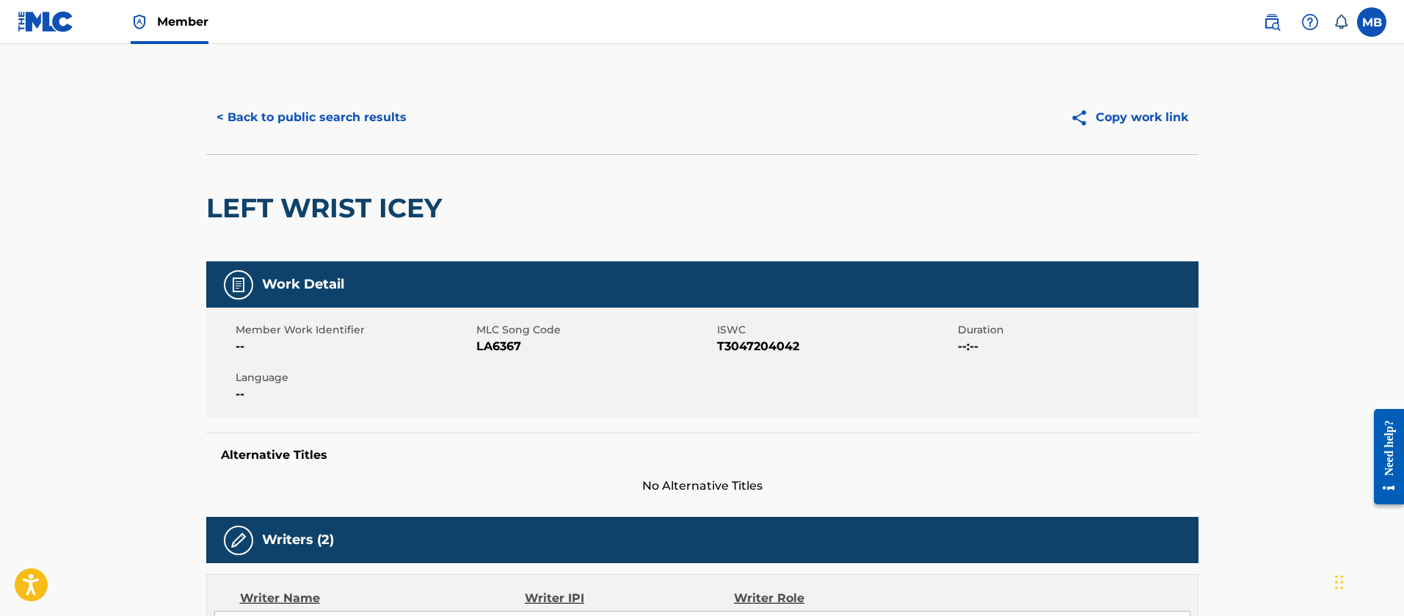
click at [362, 109] on button "< Back to public search results" at bounding box center [311, 117] width 211 height 37
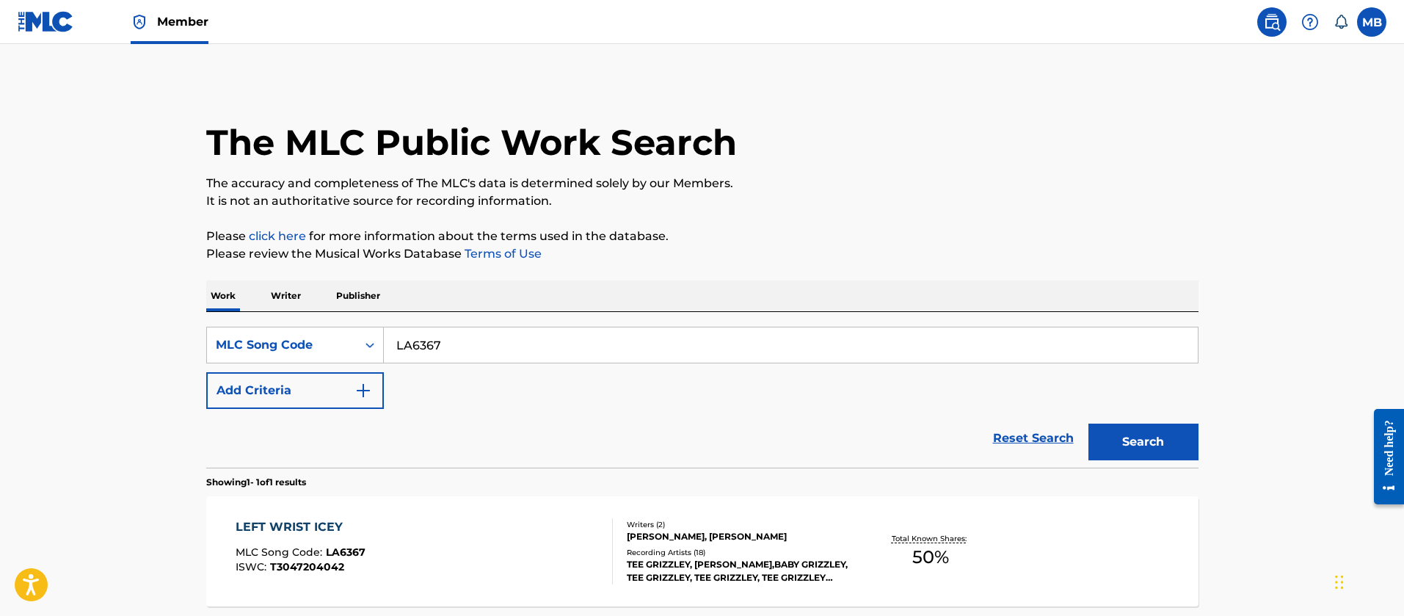
scroll to position [99, 0]
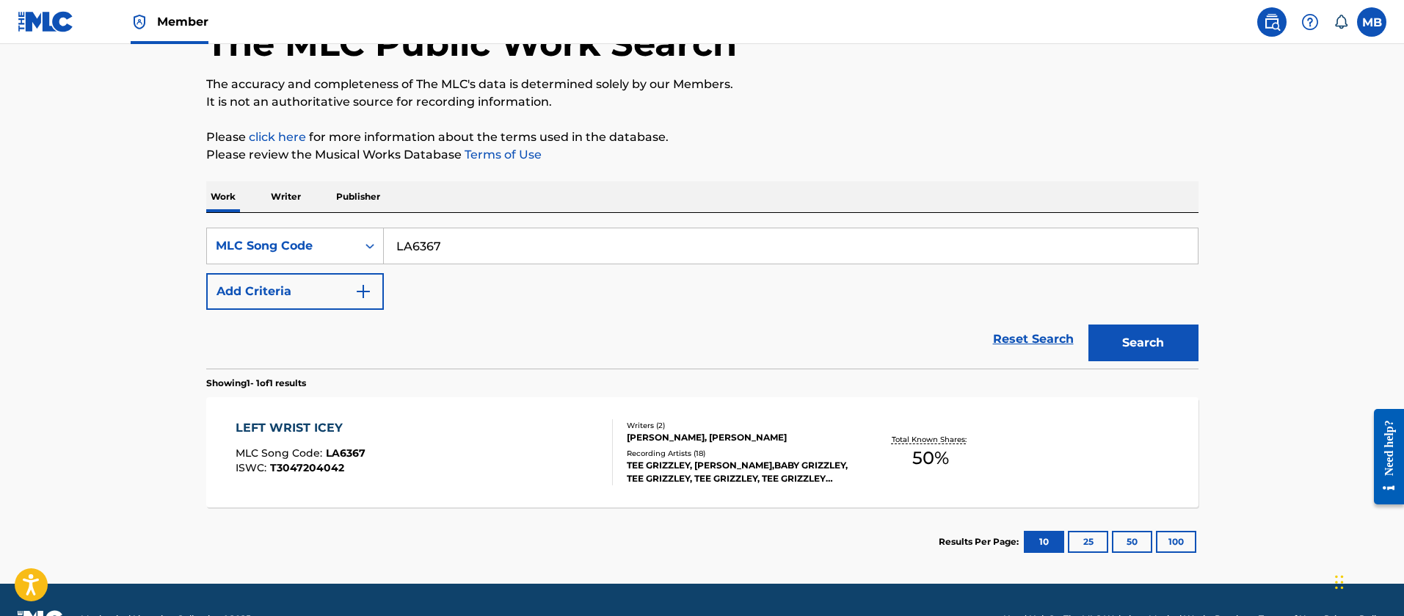
drag, startPoint x: 590, startPoint y: 231, endPoint x: 71, endPoint y: 186, distance: 520.8
click at [173, 213] on main "The MLC Public Work Search The accuracy and completeness of The MLC's data is d…" at bounding box center [702, 264] width 1404 height 638
paste input "B3LVW"
type input "LB3LVW"
click at [1088, 324] on button "Search" at bounding box center [1143, 342] width 110 height 37
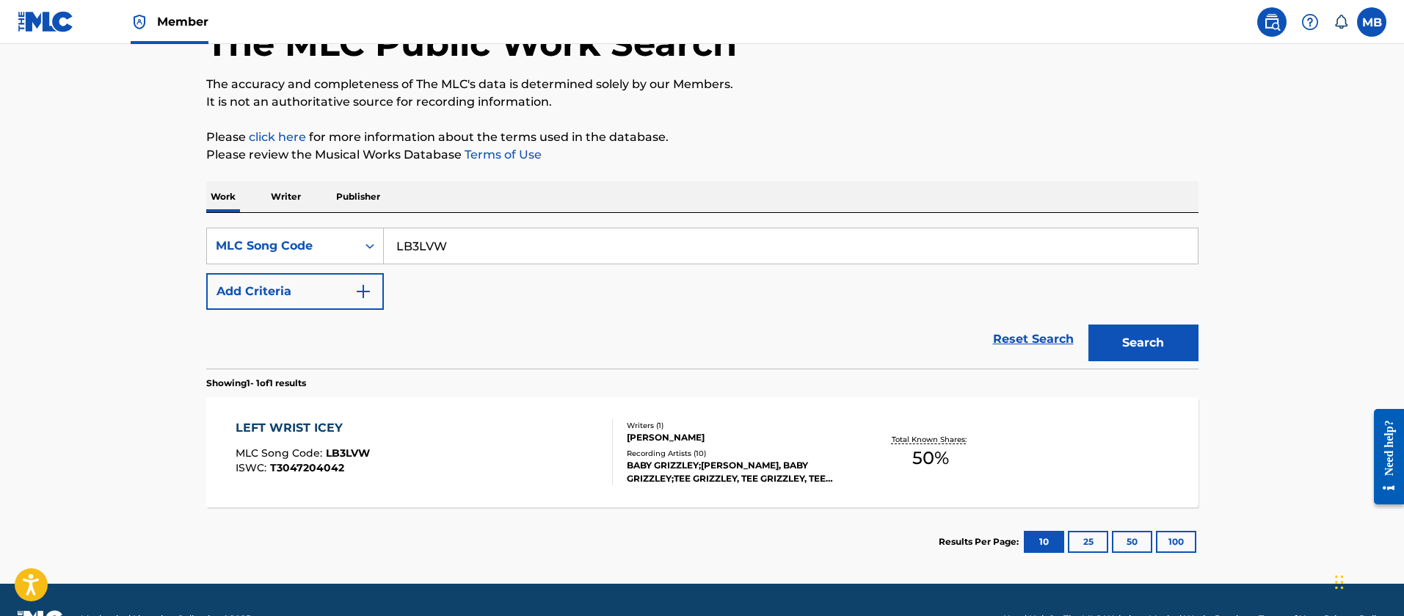
click at [489, 428] on div "LEFT WRIST ICEY MLC Song Code : LB3LVW ISWC : T3047204042" at bounding box center [424, 452] width 377 height 66
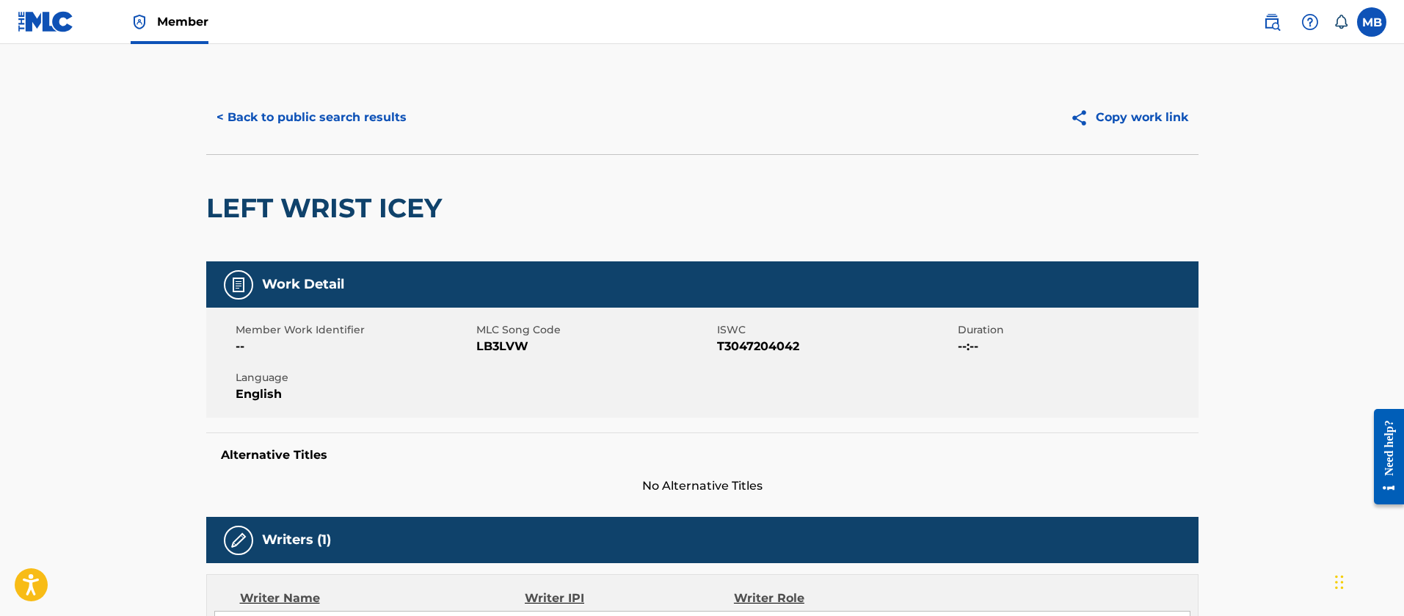
click at [365, 132] on button "< Back to public search results" at bounding box center [311, 117] width 211 height 37
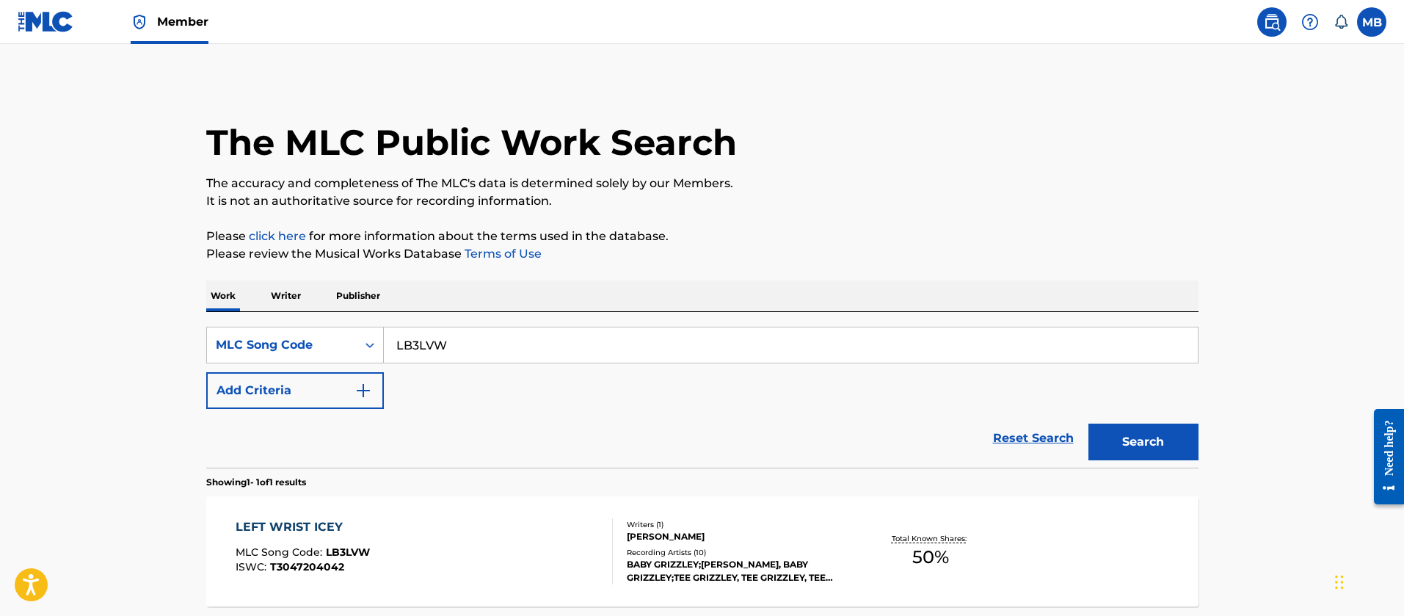
scroll to position [99, 0]
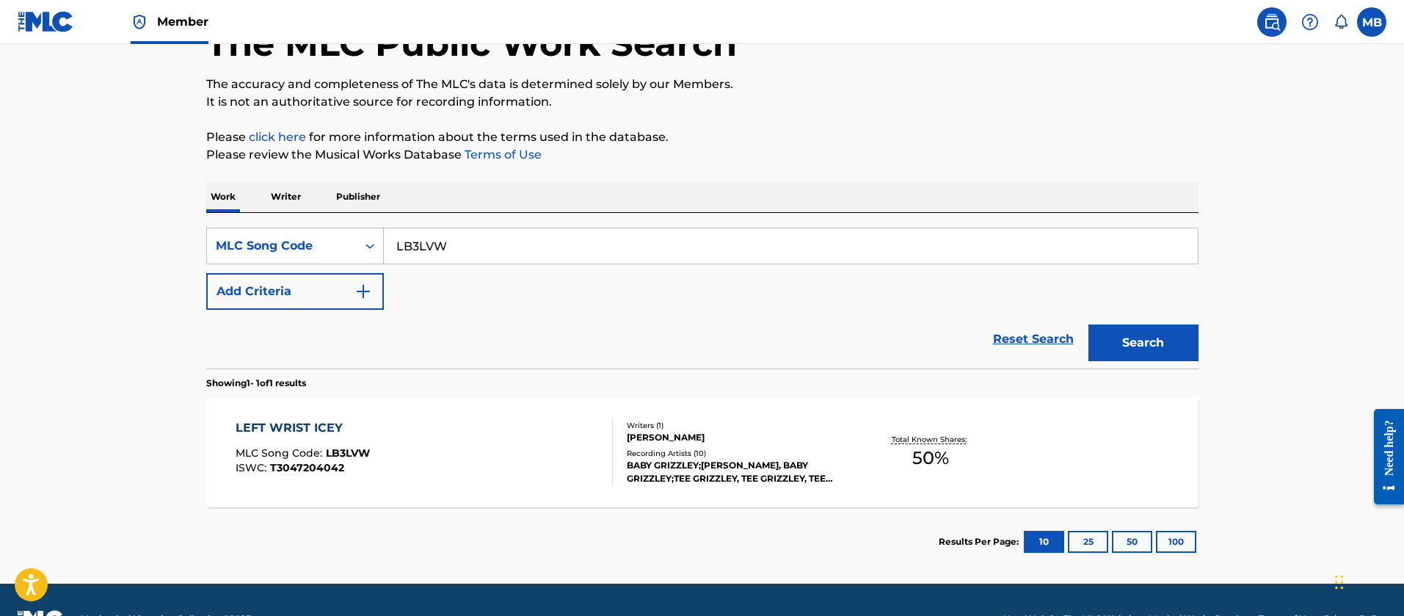
paste input "A6367"
drag, startPoint x: 526, startPoint y: 231, endPoint x: 221, endPoint y: 225, distance: 305.3
click at [241, 227] on div "SearchWithCriteriaa565b3c6-b686-47d6-b3bf-d0035116aa1b MLC Song Code LB3LVW" at bounding box center [702, 245] width 992 height 37
type input "LA6367"
click at [1088, 324] on button "Search" at bounding box center [1143, 342] width 110 height 37
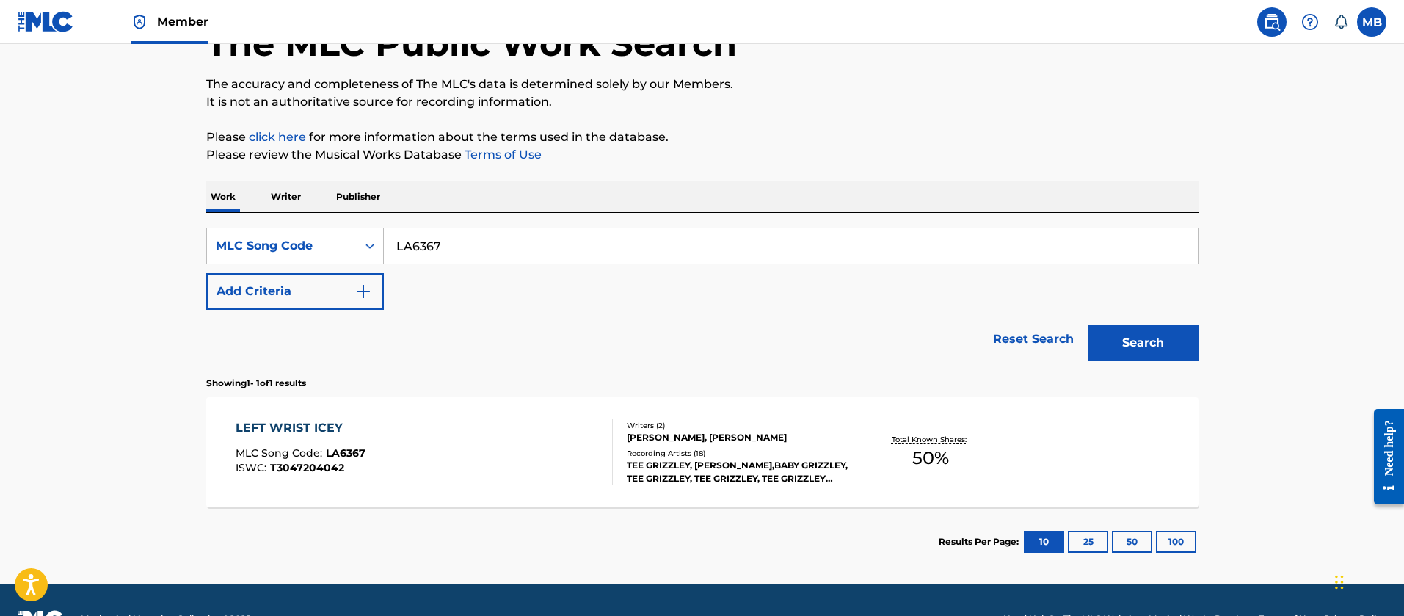
click at [514, 453] on div "LEFT WRIST ICEY MLC Song Code : LA6367 ISWC : T3047204042" at bounding box center [424, 452] width 377 height 66
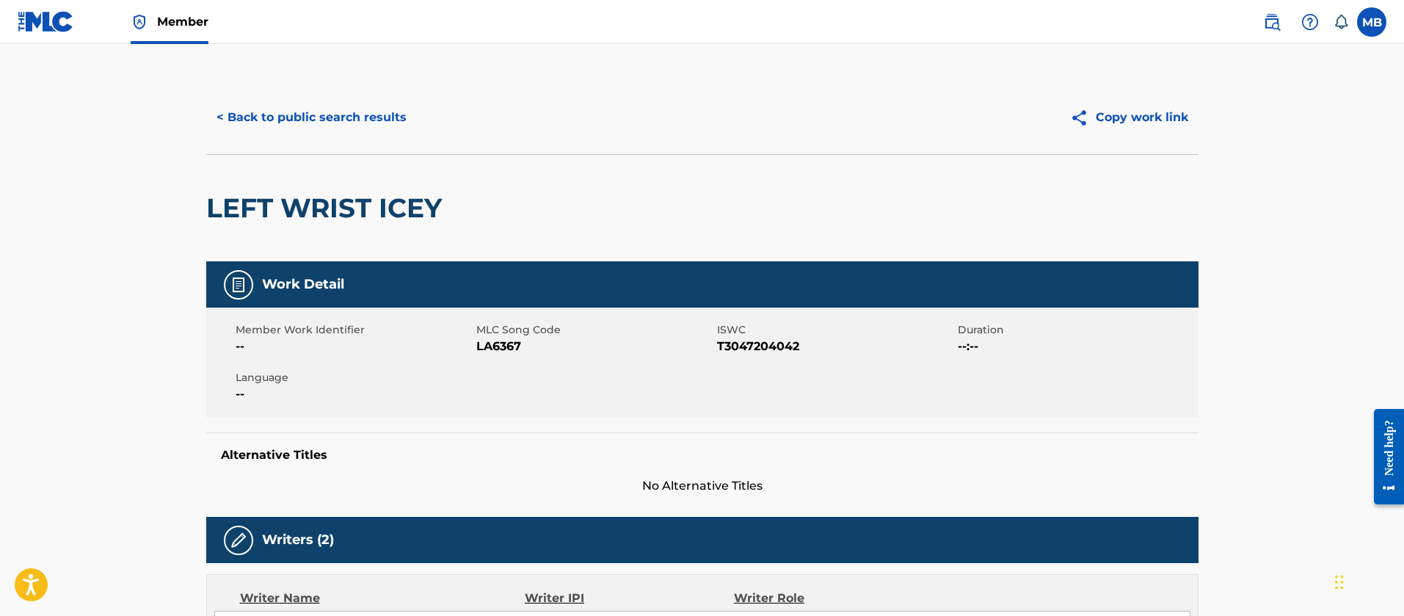
click at [324, 142] on div "< Back to public search results Copy work link" at bounding box center [702, 117] width 992 height 73
click at [332, 131] on button "< Back to public search results" at bounding box center [311, 117] width 211 height 37
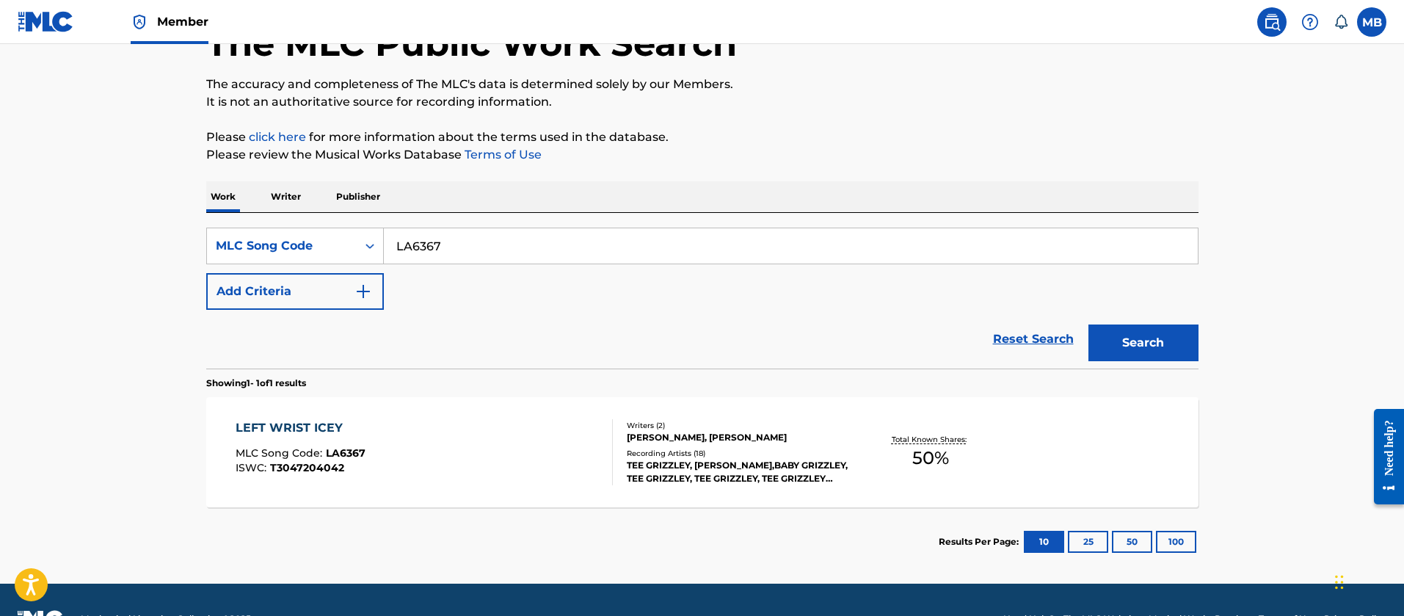
drag, startPoint x: 478, startPoint y: 243, endPoint x: 276, endPoint y: 190, distance: 208.6
click at [308, 209] on div "Work Writer Publisher SearchWithCriteriaa565b3c6-b686-47d6-b3bf-d0035116aa1b ML…" at bounding box center [702, 378] width 992 height 395
paste input "NV9MPR"
type input "NV9MPR"
click at [1088, 324] on button "Search" at bounding box center [1143, 342] width 110 height 37
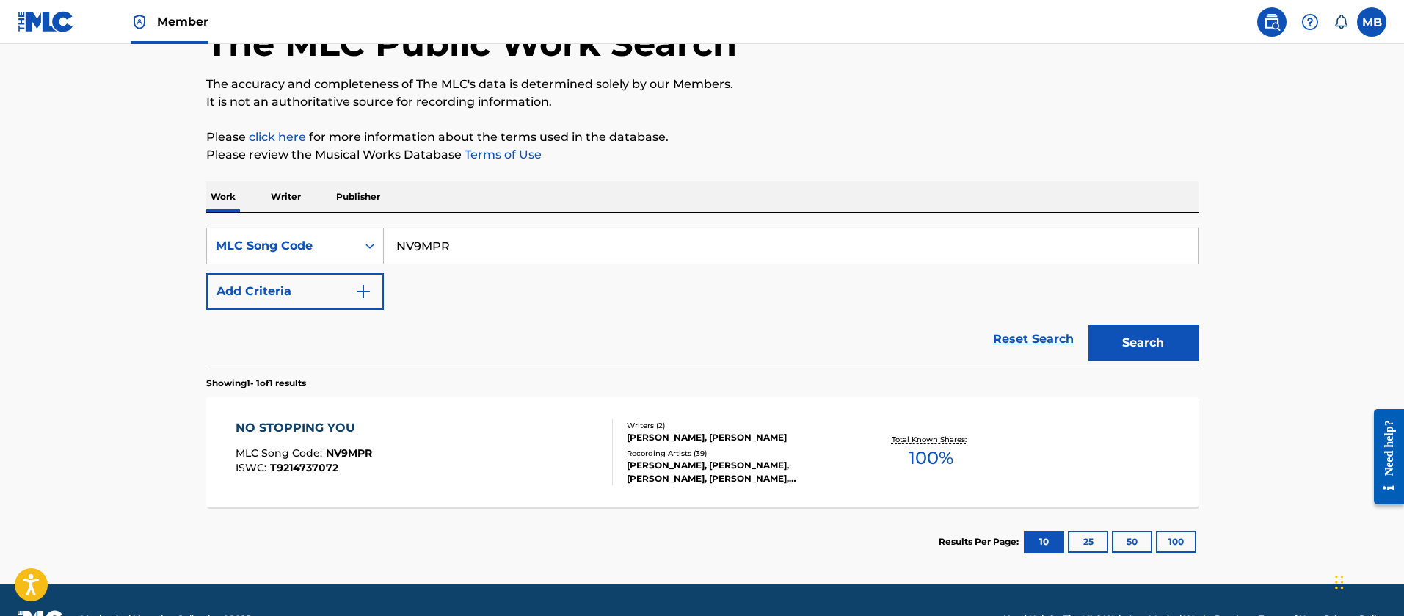
click at [495, 468] on div "NO STOPPING YOU MLC Song Code : NV9MPR ISWC : T9214737072" at bounding box center [424, 452] width 377 height 66
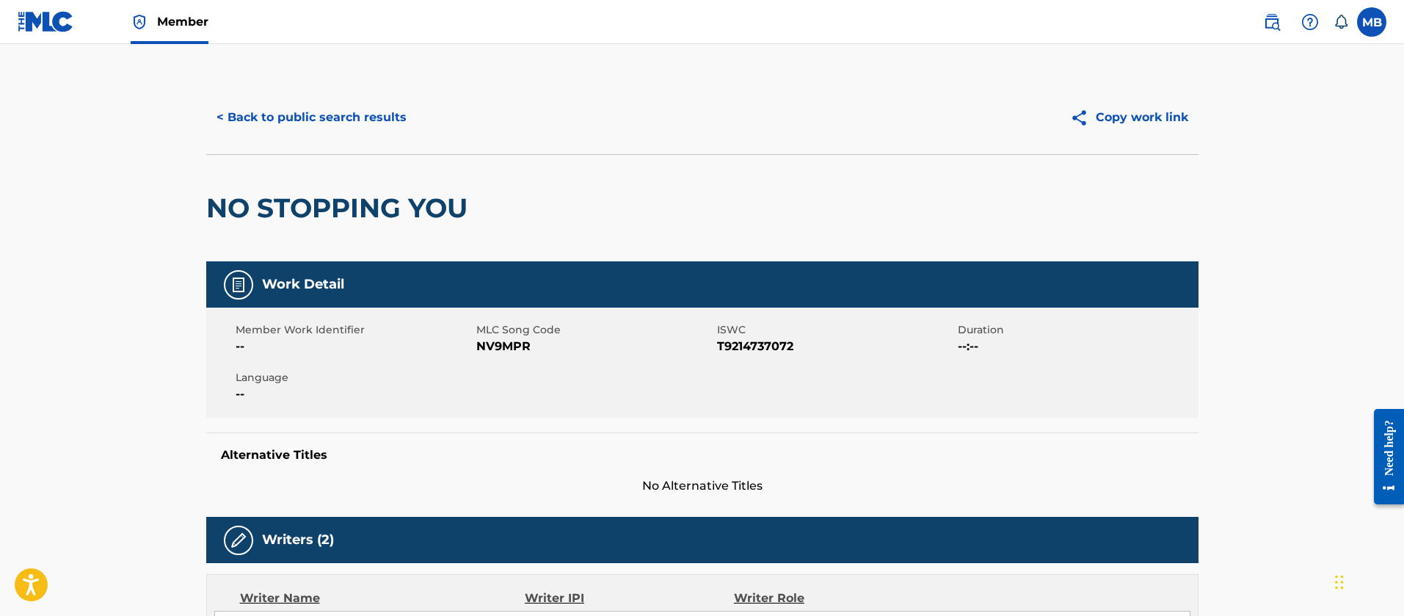
click at [337, 127] on button "< Back to public search results" at bounding box center [311, 117] width 211 height 37
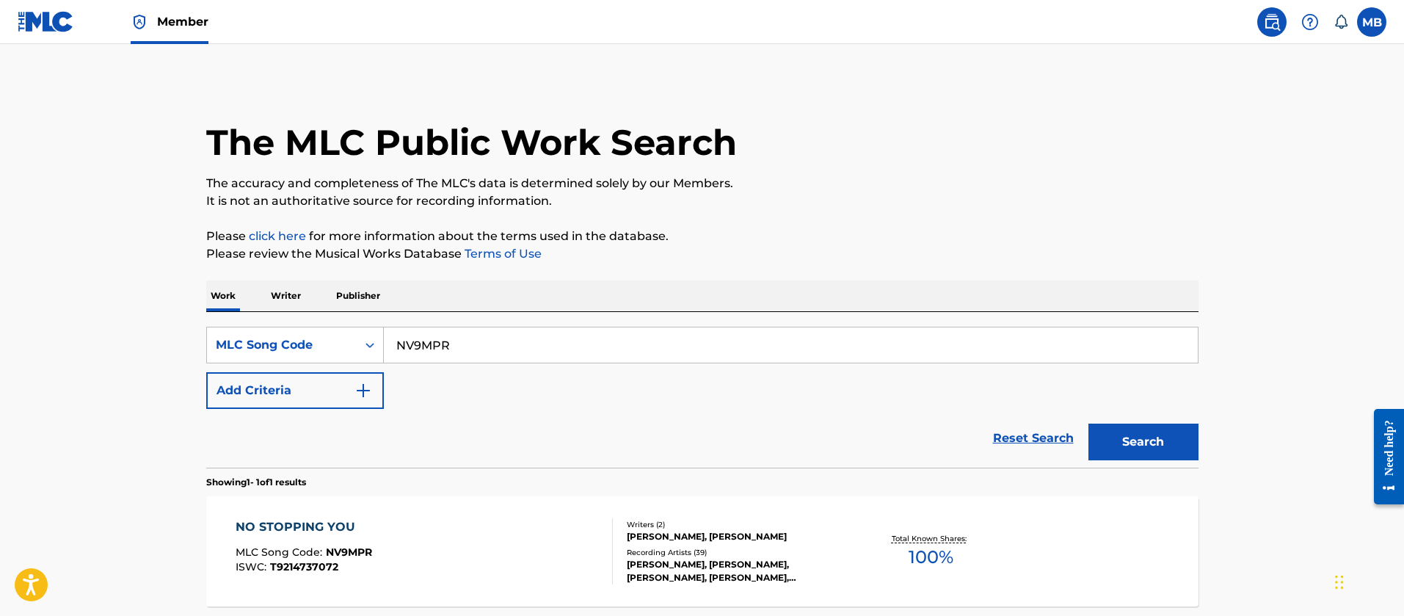
scroll to position [99, 0]
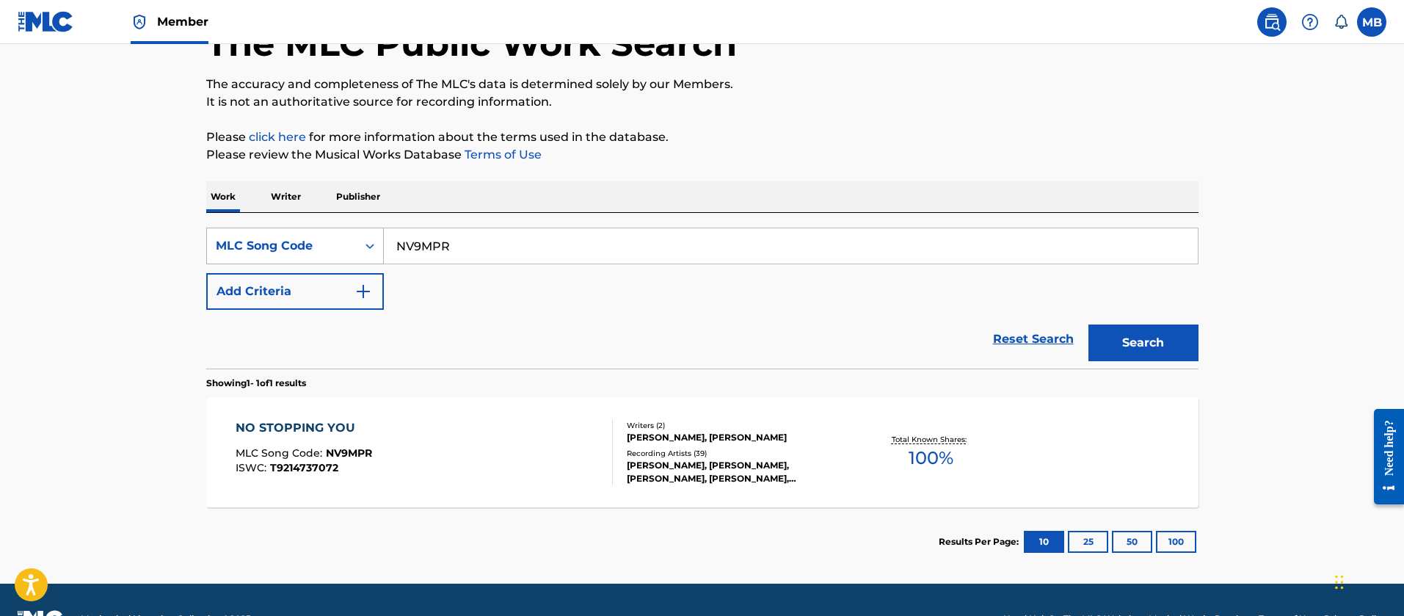
click at [285, 250] on div "MLC Song Code" at bounding box center [282, 246] width 132 height 18
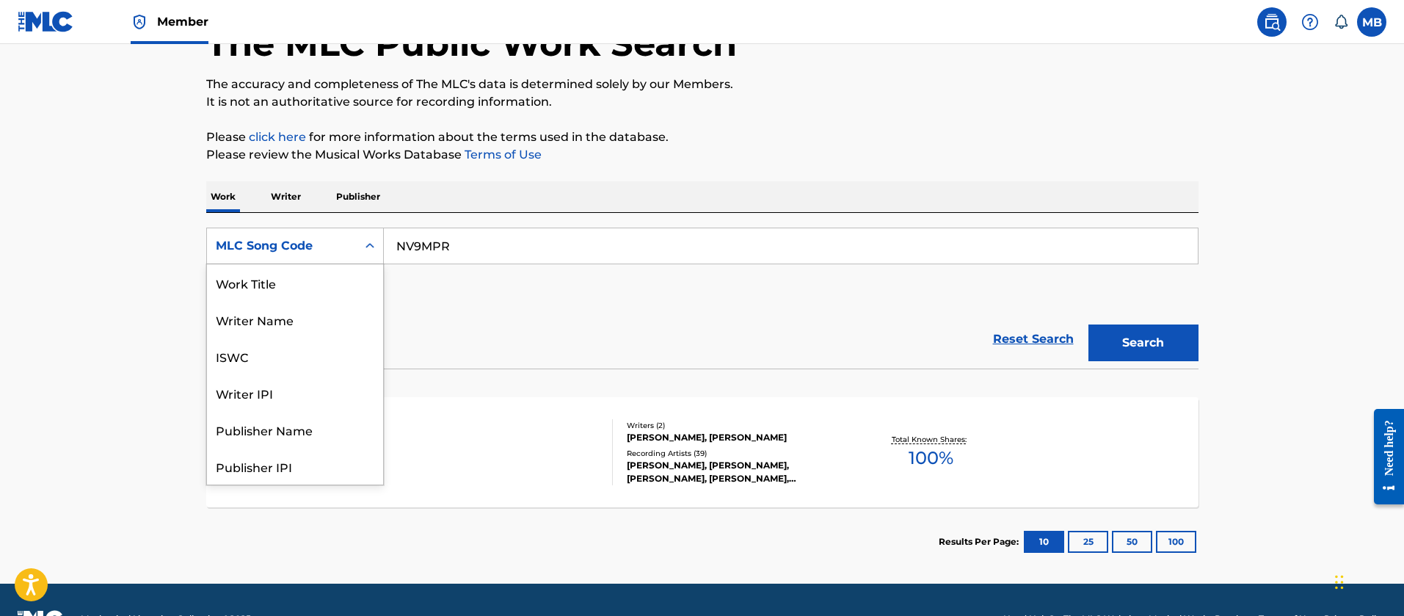
scroll to position [0, 0]
click at [282, 279] on div "Work Title" at bounding box center [295, 282] width 176 height 37
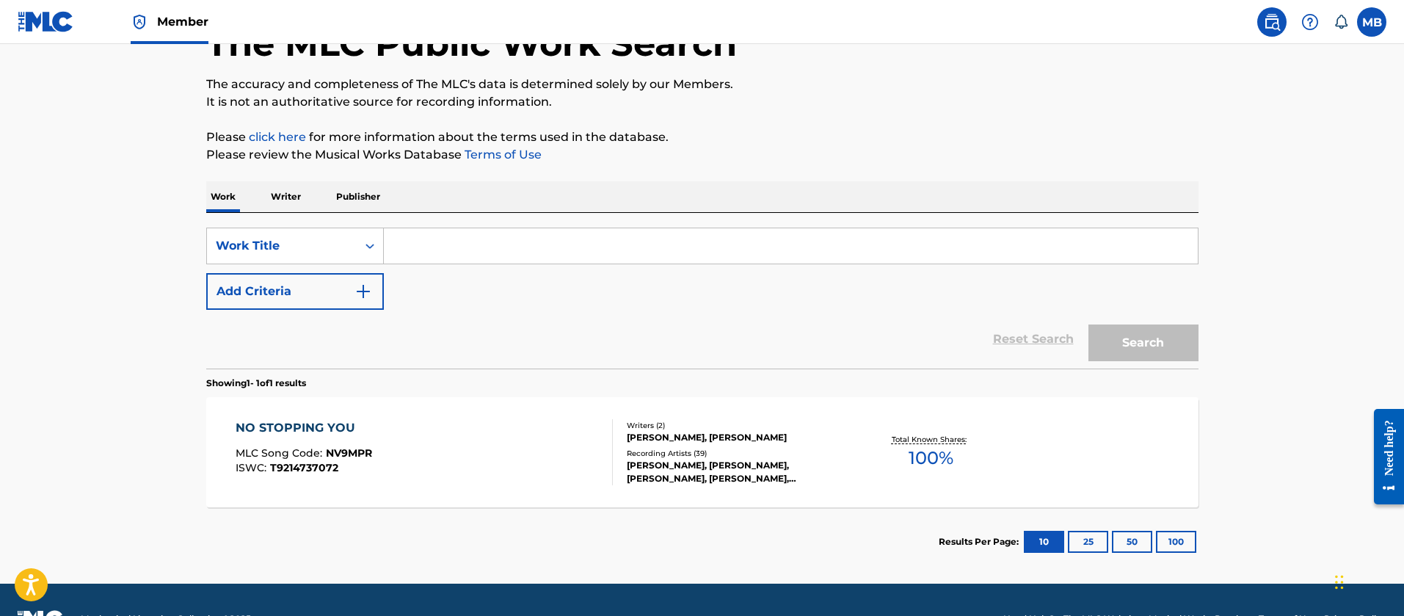
click at [431, 247] on input "Search Form" at bounding box center [791, 245] width 814 height 35
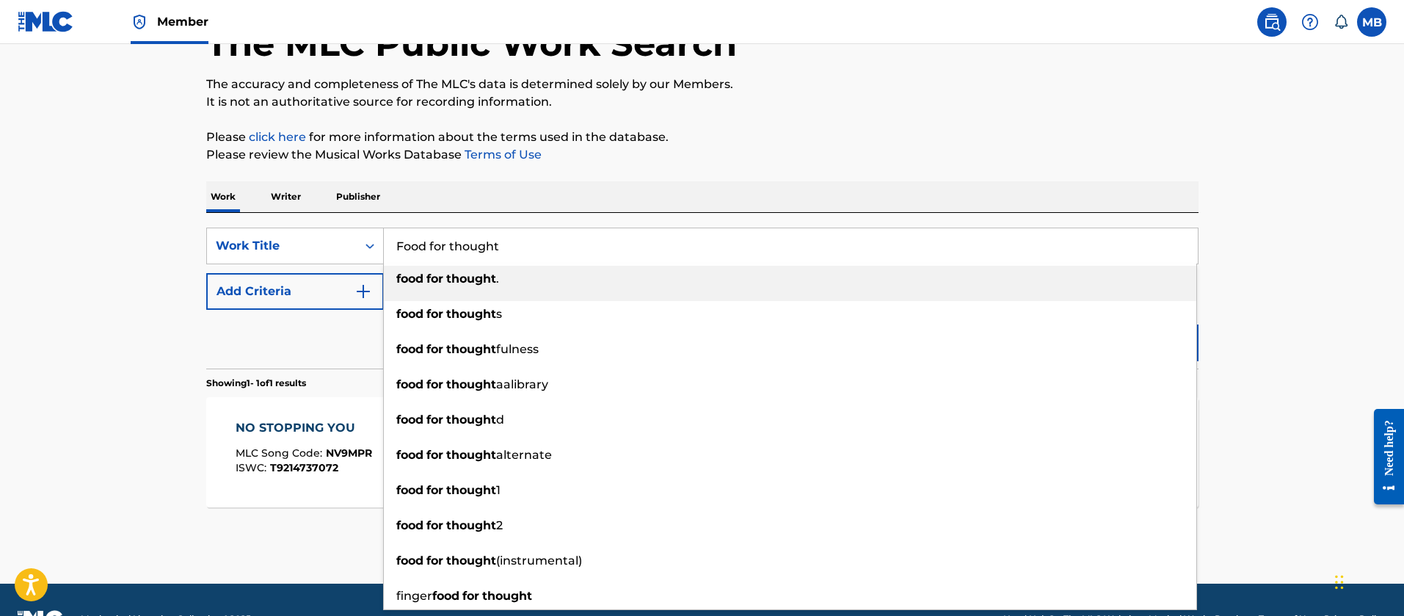
type input "Food for thought"
click at [327, 290] on button "Add Criteria" at bounding box center [295, 291] width 178 height 37
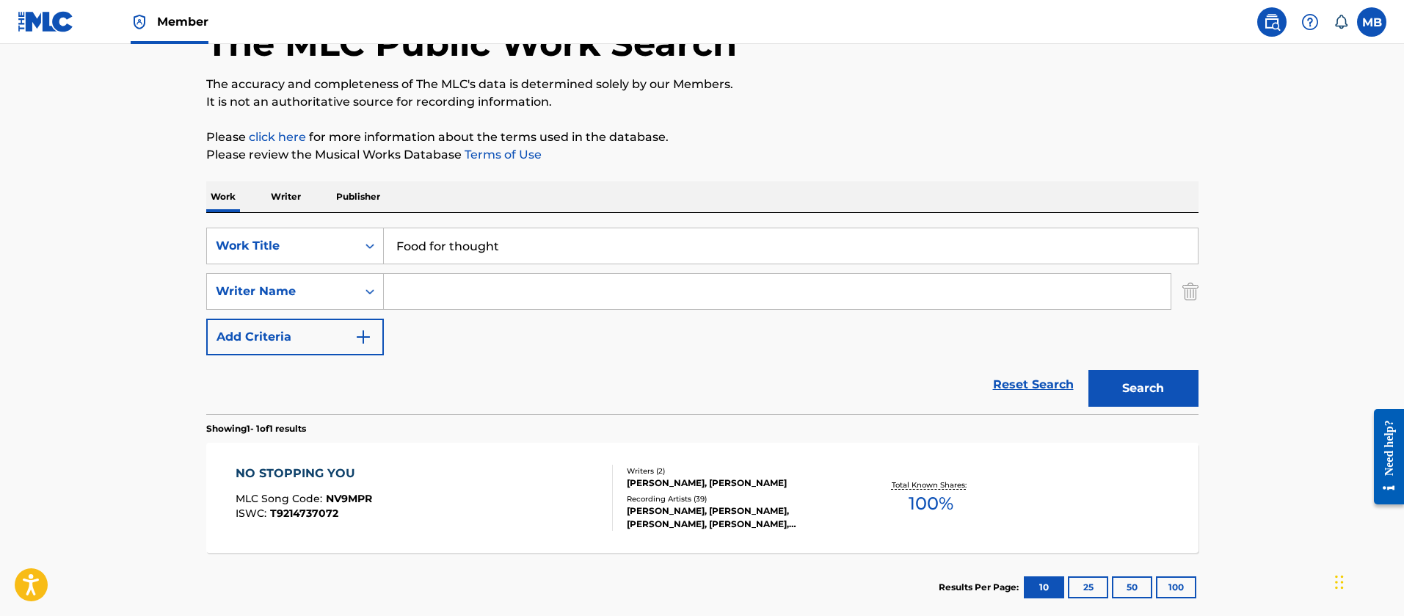
click at [467, 293] on input "Search Form" at bounding box center [777, 291] width 787 height 35
type input "[PERSON_NAME]"
click at [1088, 370] on button "Search" at bounding box center [1143, 388] width 110 height 37
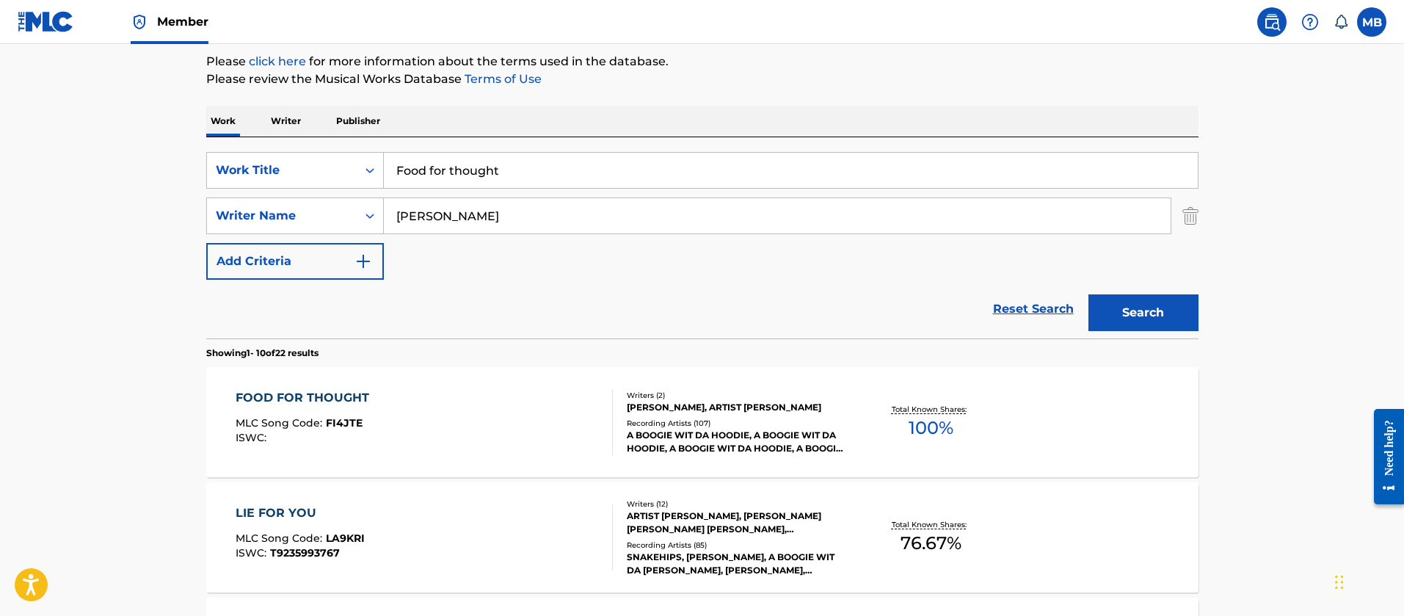
scroll to position [209, 0]
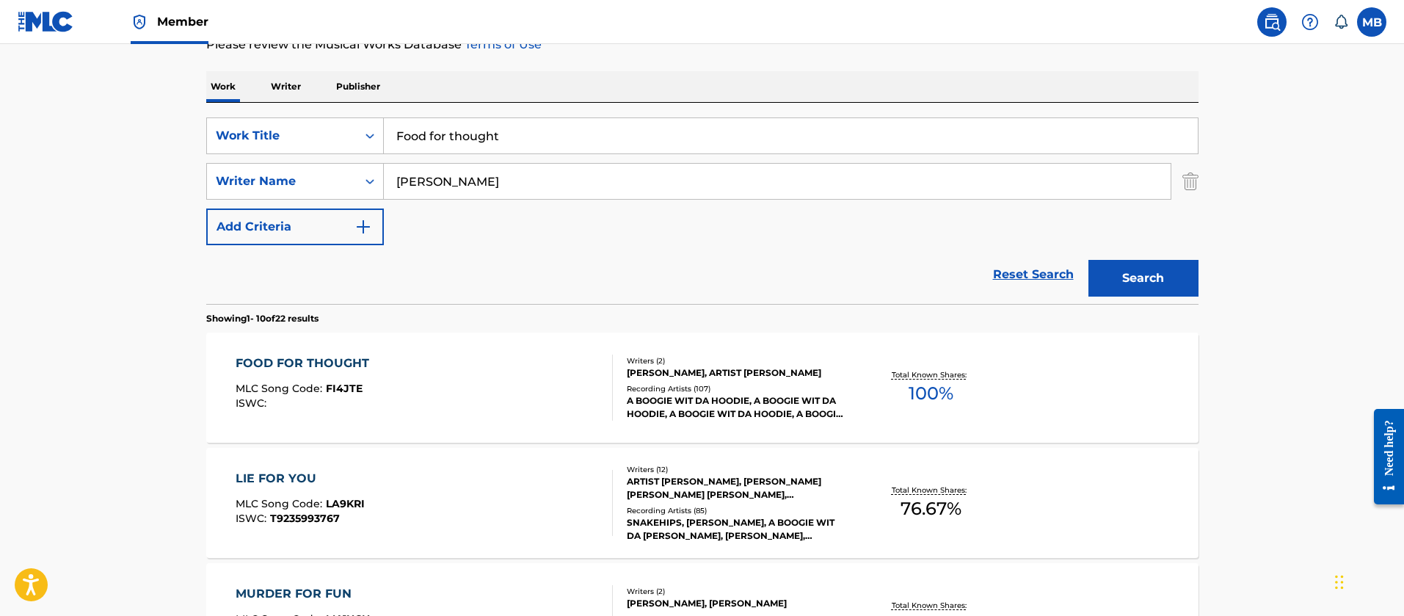
click at [499, 380] on div "FOOD FOR THOUGHT MLC Song Code : FI4JTE ISWC :" at bounding box center [424, 387] width 377 height 66
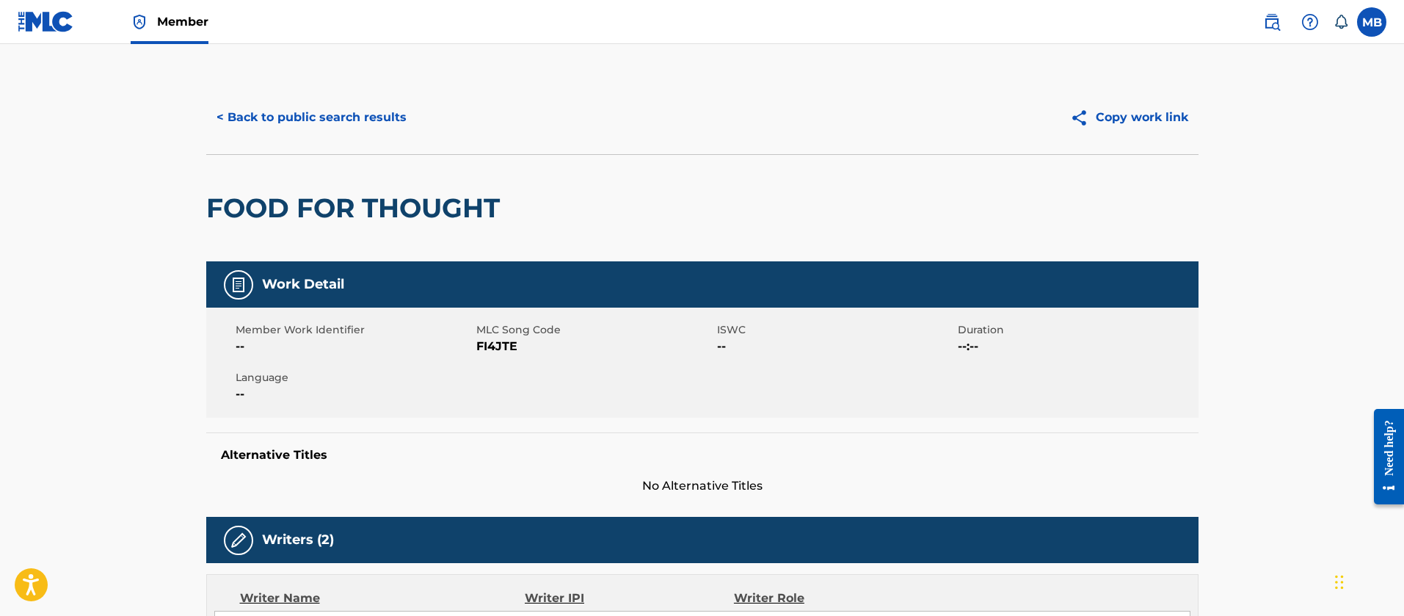
click at [495, 352] on span "FI4JTE" at bounding box center [594, 347] width 237 height 18
copy span "FI4JTE"
click at [190, 21] on span "Member" at bounding box center [182, 21] width 51 height 17
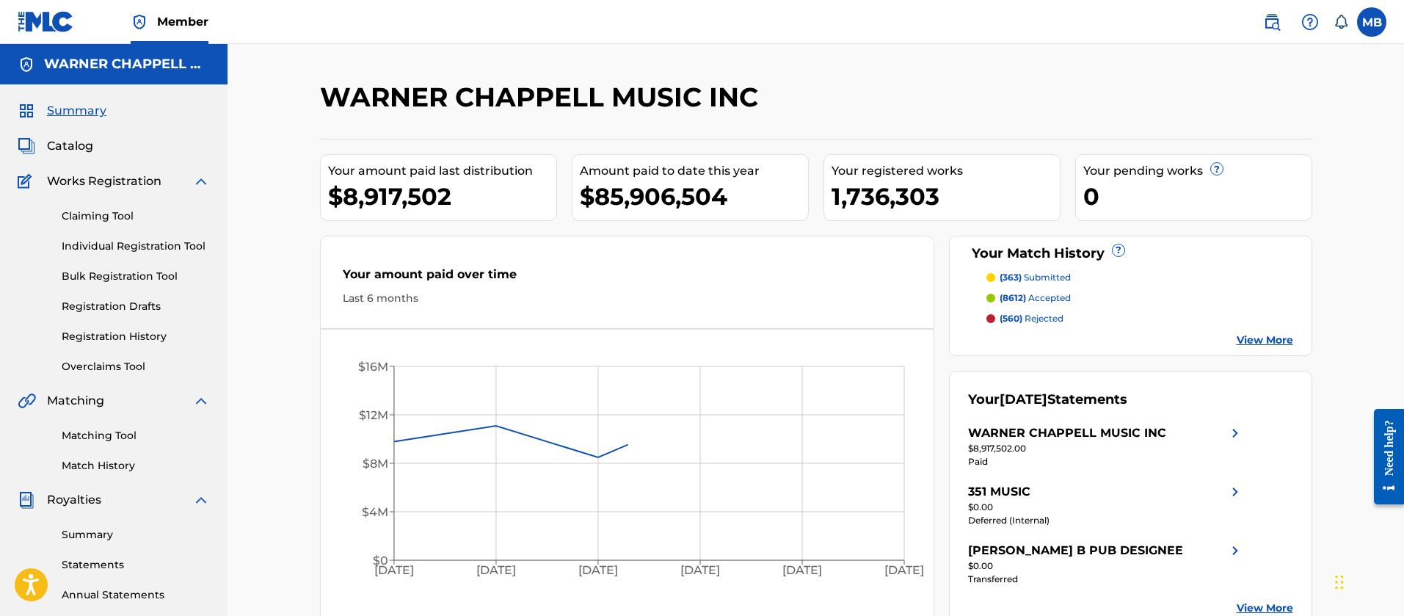
click at [60, 145] on span "Catalog" at bounding box center [70, 146] width 46 height 18
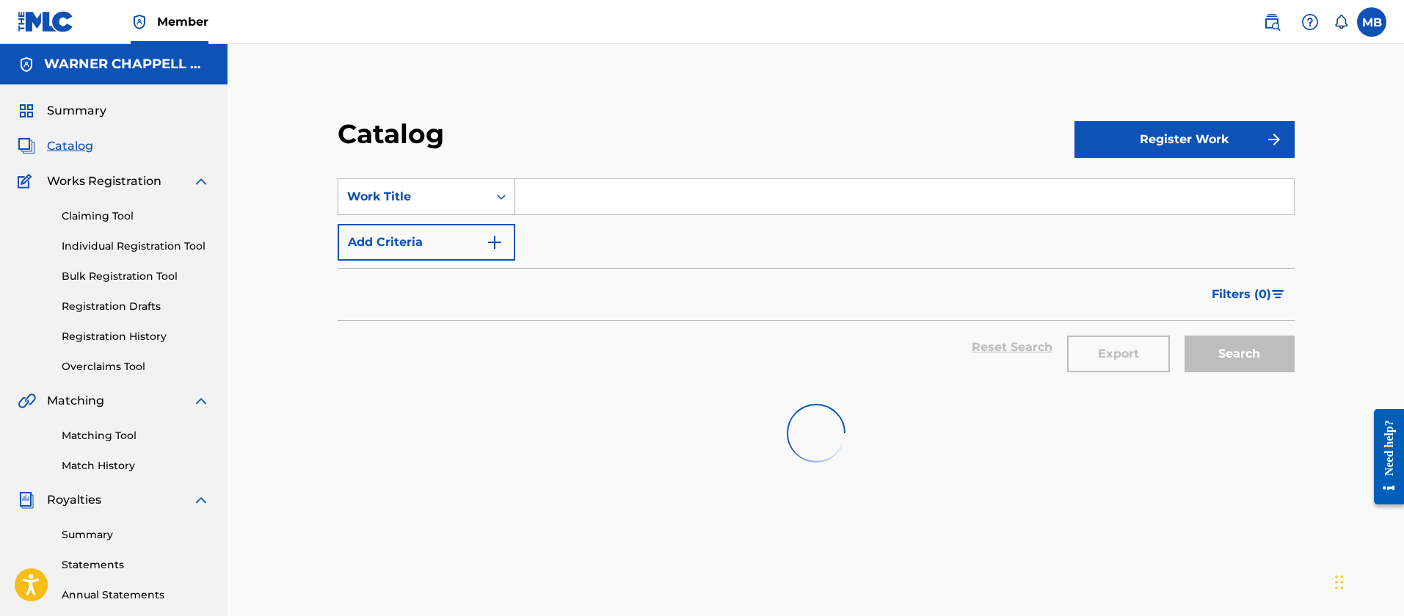
click at [470, 192] on div "Work Title" at bounding box center [413, 197] width 132 height 18
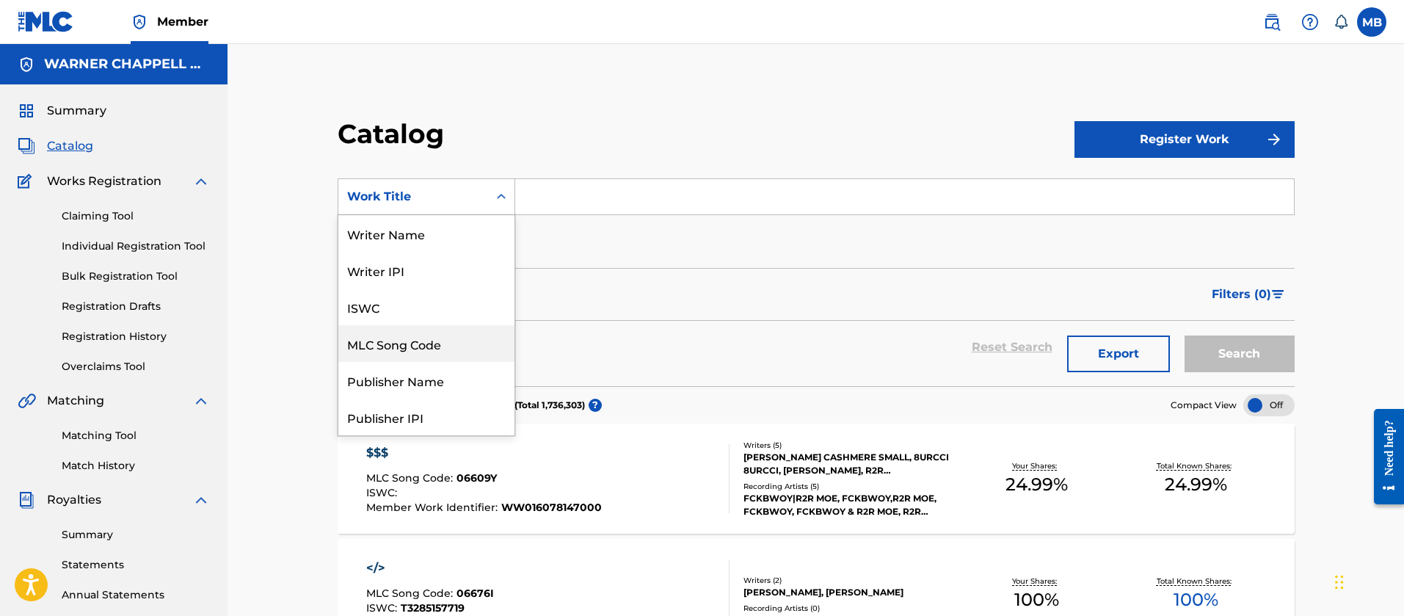
click at [423, 356] on div "MLC Song Code" at bounding box center [426, 343] width 176 height 37
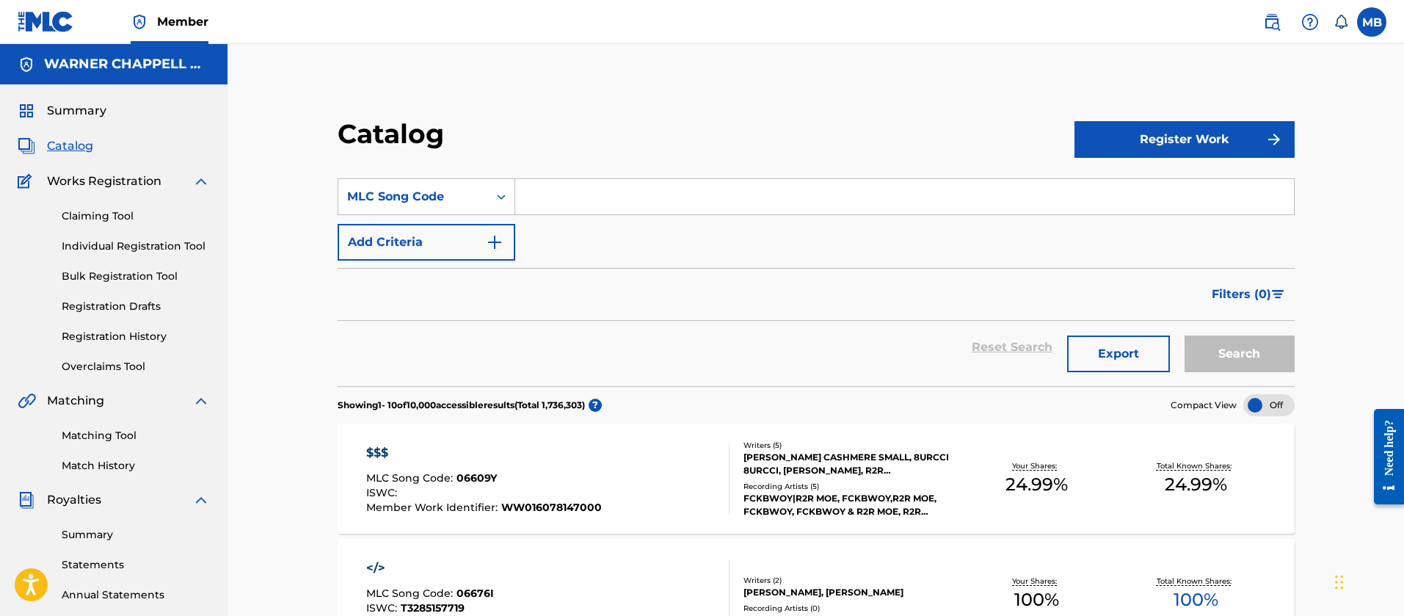
click at [631, 203] on input "Search Form" at bounding box center [904, 196] width 779 height 35
paste input "FI4JTE"
type input "FI4JTE"
click at [1184, 335] on button "Search" at bounding box center [1239, 353] width 110 height 37
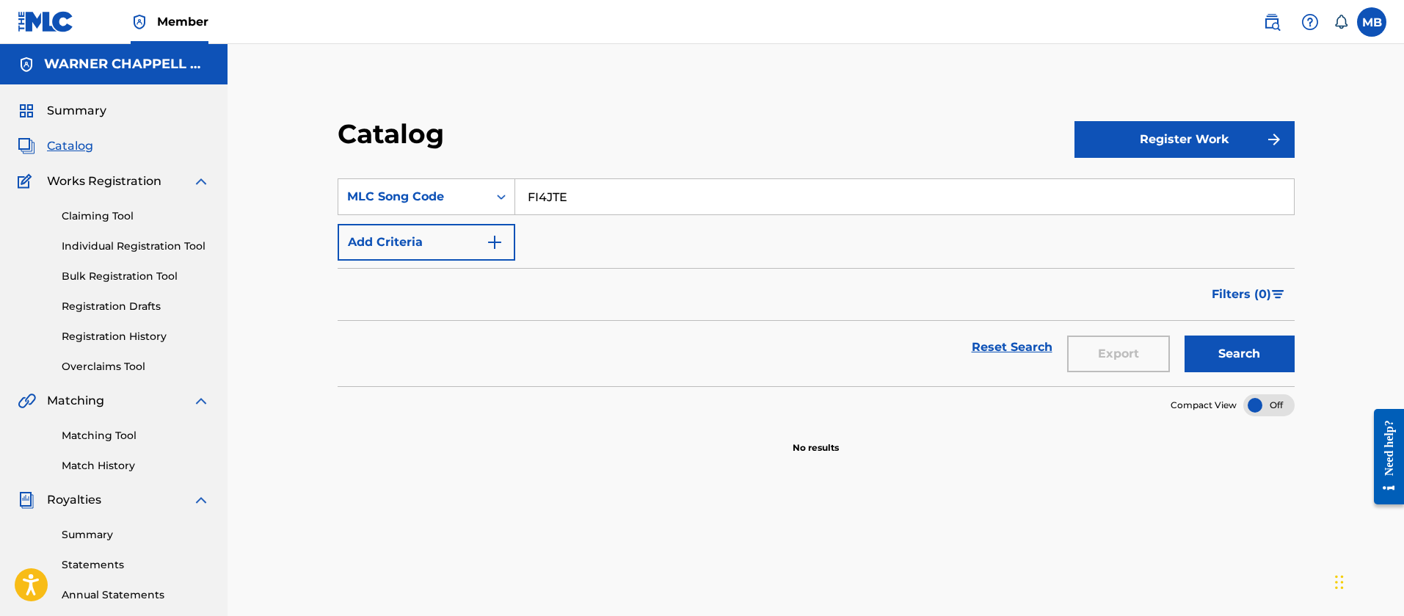
click at [1279, 32] on link at bounding box center [1271, 21] width 29 height 29
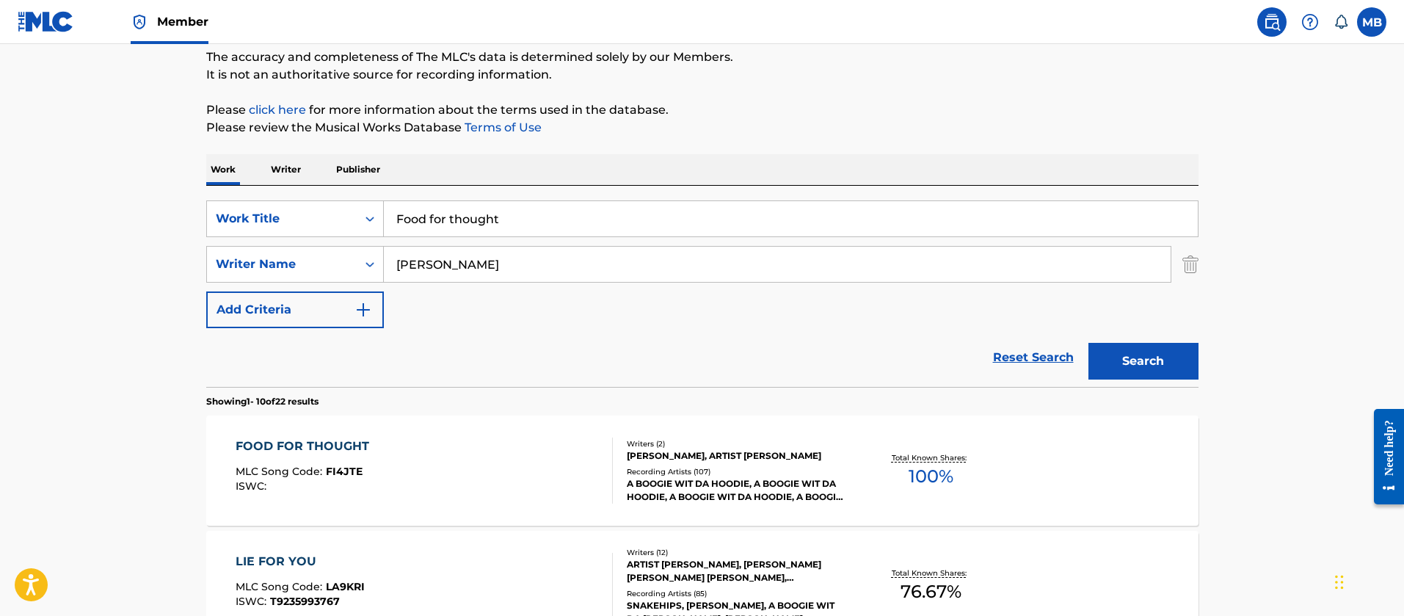
scroll to position [220, 0]
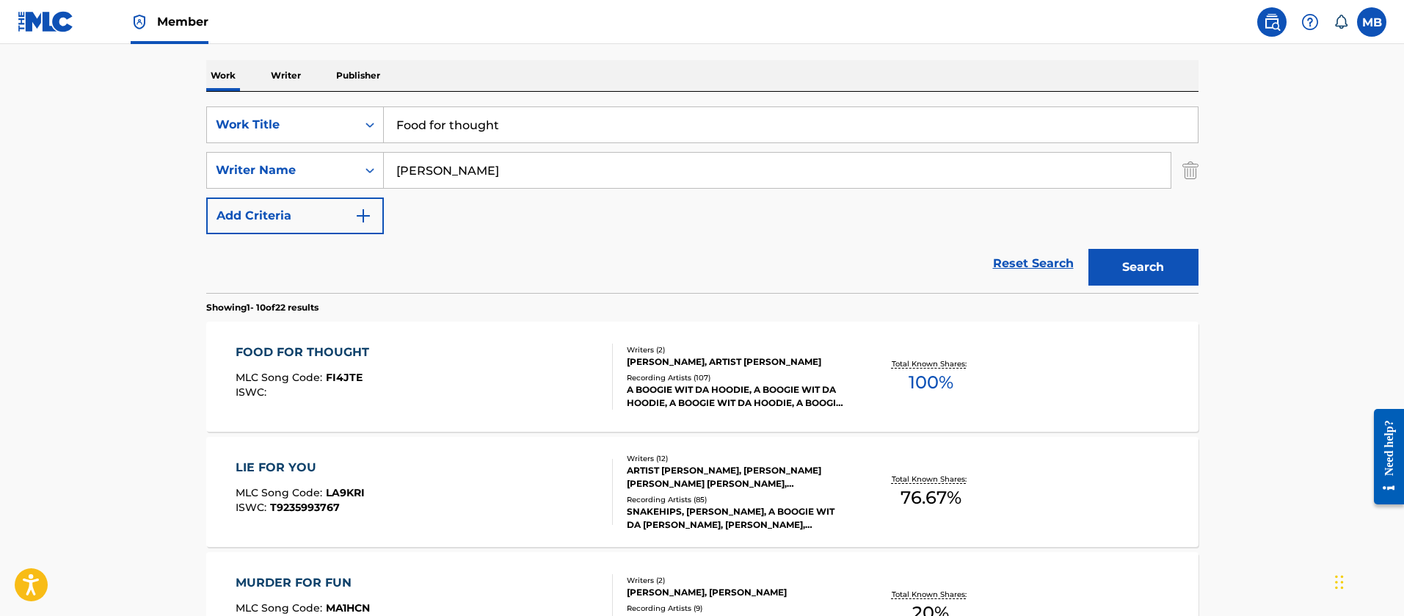
click at [442, 405] on div "FOOD FOR THOUGHT MLC Song Code : FI4JTE ISWC :" at bounding box center [424, 376] width 377 height 66
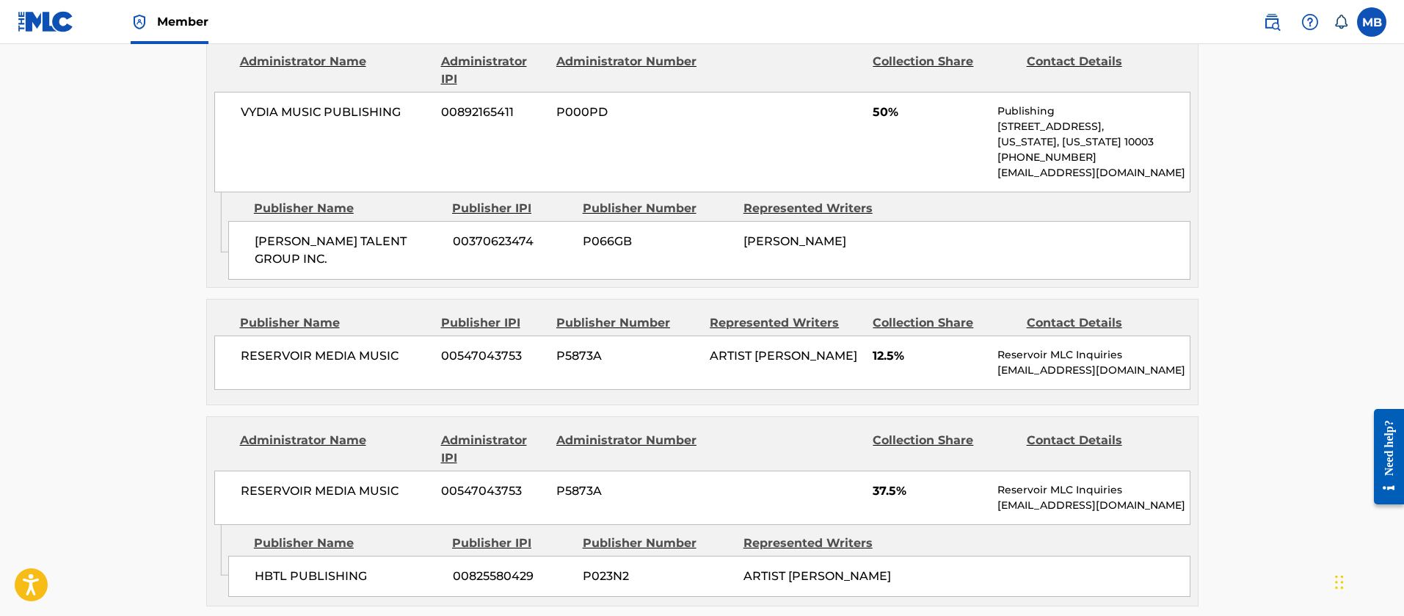
scroll to position [770, 0]
